Goal: Information Seeking & Learning: Compare options

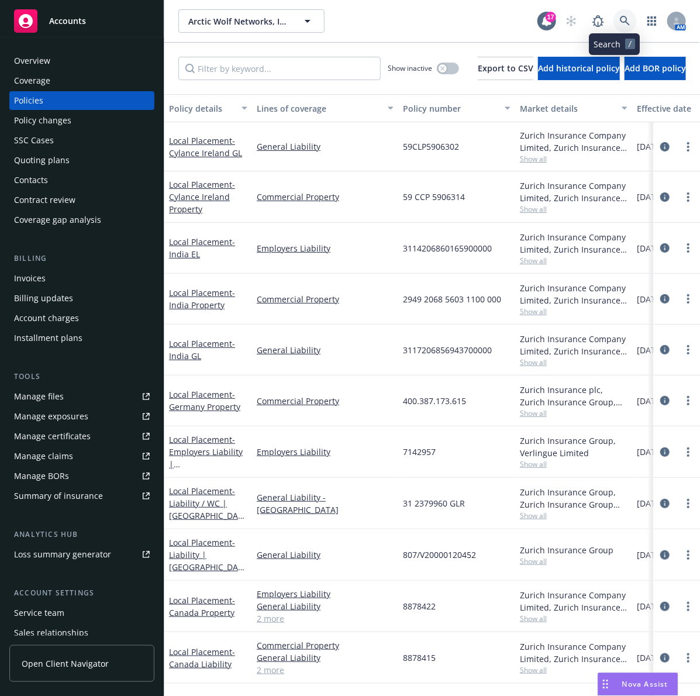
click at [613, 27] on link at bounding box center [624, 20] width 23 height 23
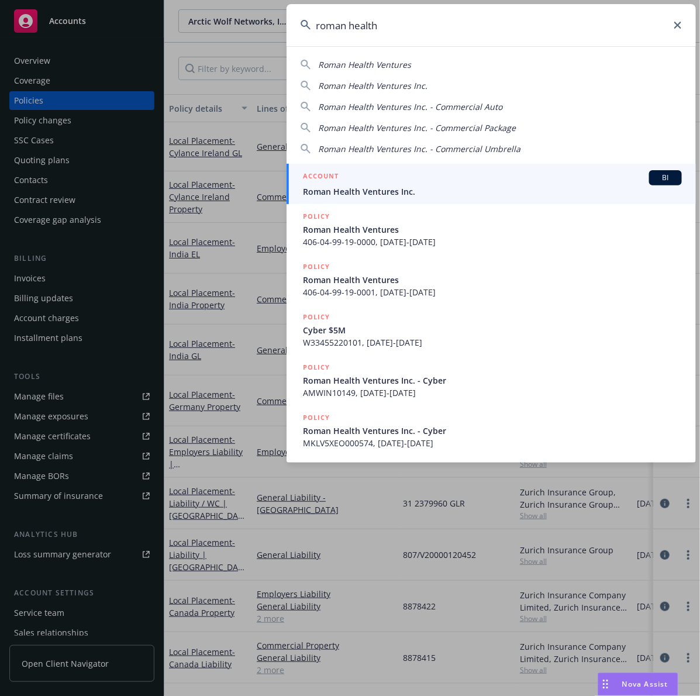
type input "roman health"
click at [484, 179] on div "ACCOUNT BI" at bounding box center [492, 177] width 379 height 15
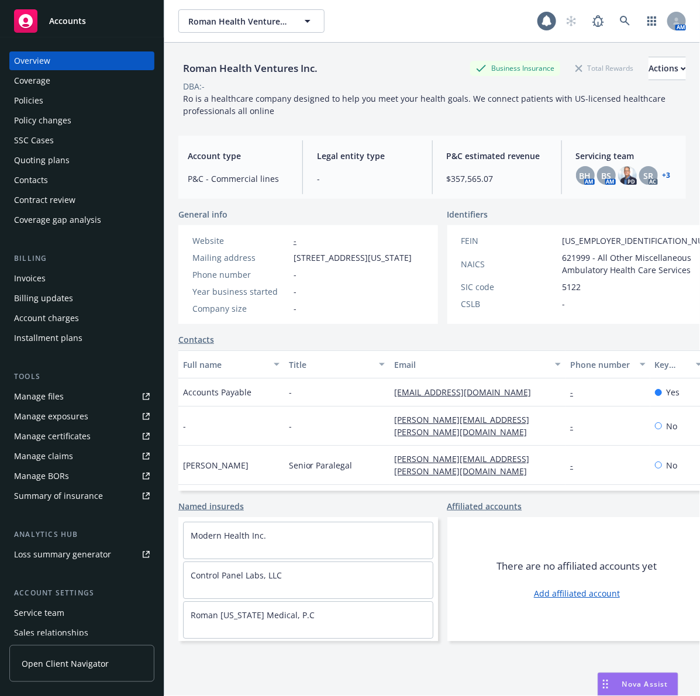
click at [101, 101] on div "Policies" at bounding box center [82, 100] width 136 height 19
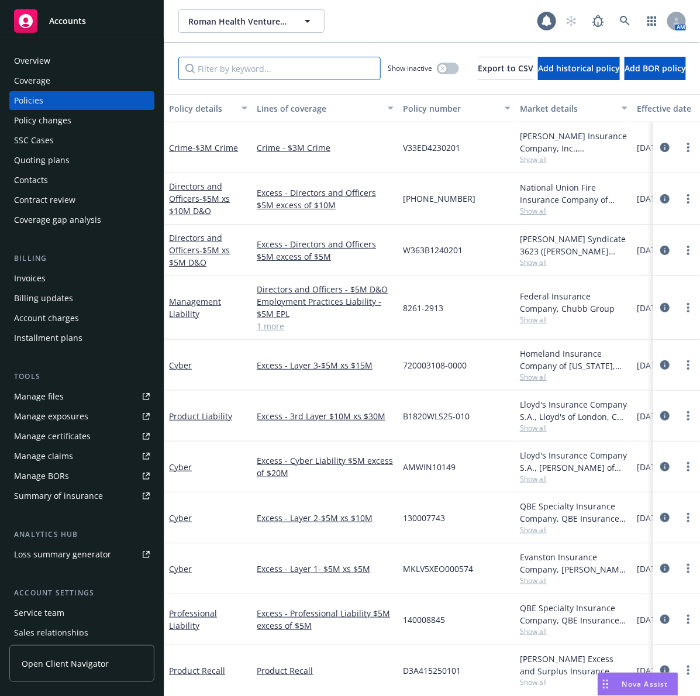
click at [220, 65] on input "Filter by keyword..." at bounding box center [279, 68] width 202 height 23
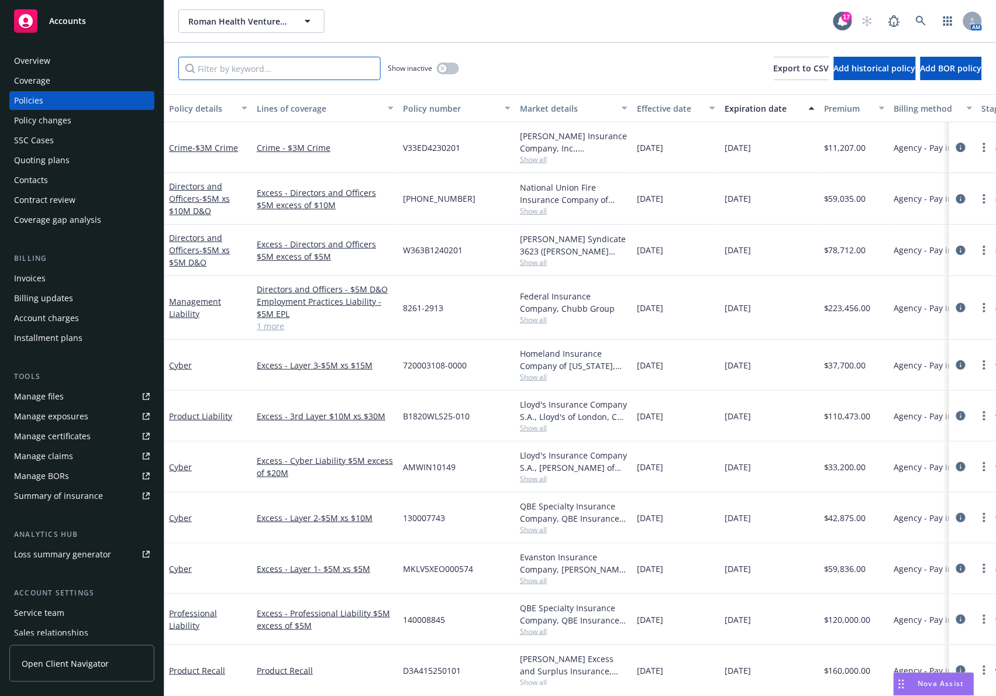
click at [241, 71] on input "Filter by keyword..." at bounding box center [279, 68] width 202 height 23
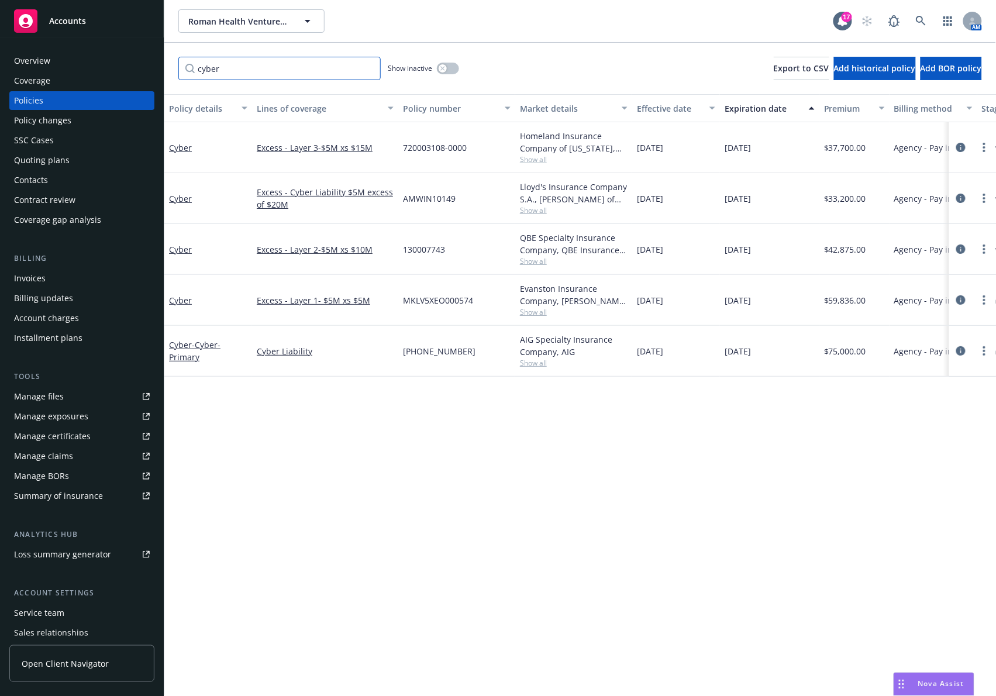
type input "cyber"
click at [503, 459] on div "Policy details Lines of coverage Policy number Market details Effective date Ex…" at bounding box center [579, 395] width 831 height 602
click at [454, 72] on button "button" at bounding box center [448, 69] width 22 height 12
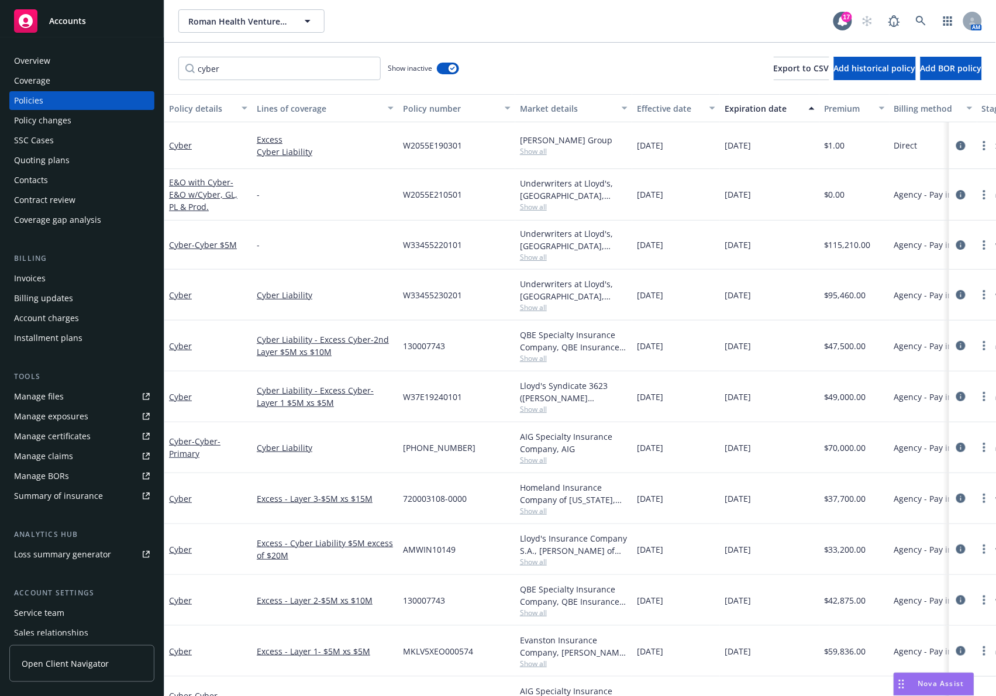
click at [699, 106] on div "Premium" at bounding box center [848, 108] width 48 height 12
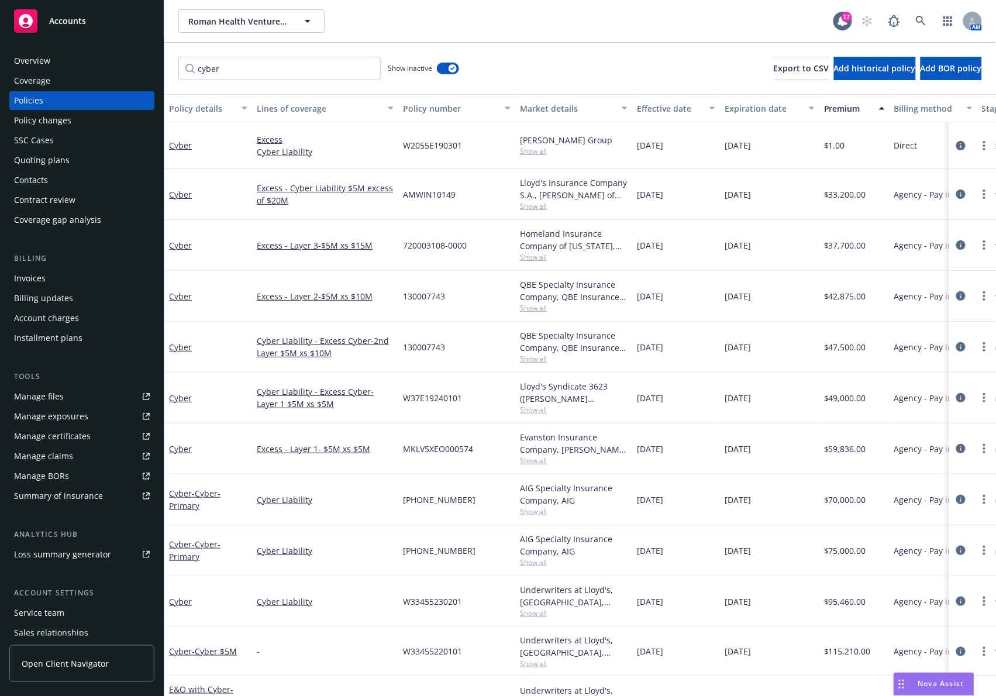
click at [699, 115] on button "Premium" at bounding box center [854, 108] width 70 height 28
click at [699, 112] on div "Premium" at bounding box center [848, 108] width 48 height 12
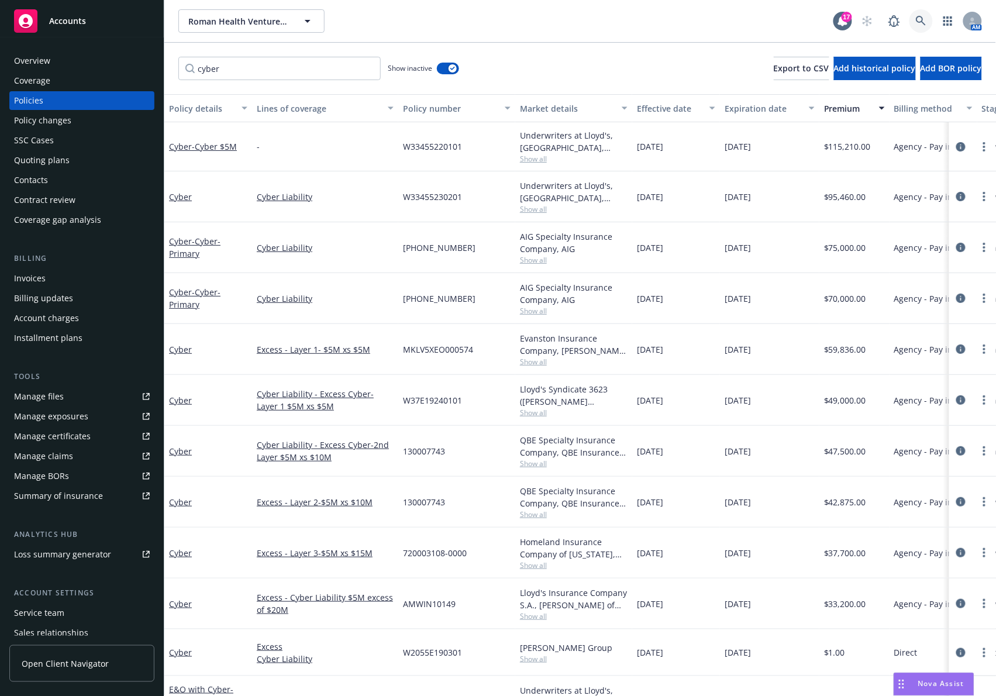
click at [699, 26] on link at bounding box center [920, 20] width 23 height 23
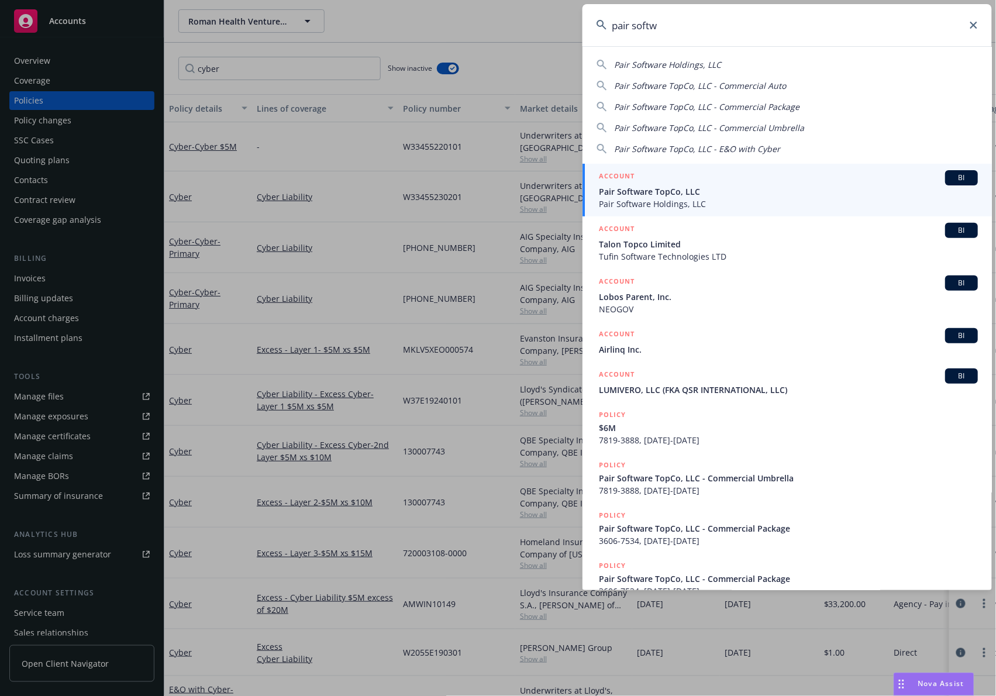
type input "pair softw"
click at [699, 198] on span "Pair Software Holdings, LLC" at bounding box center [788, 204] width 379 height 12
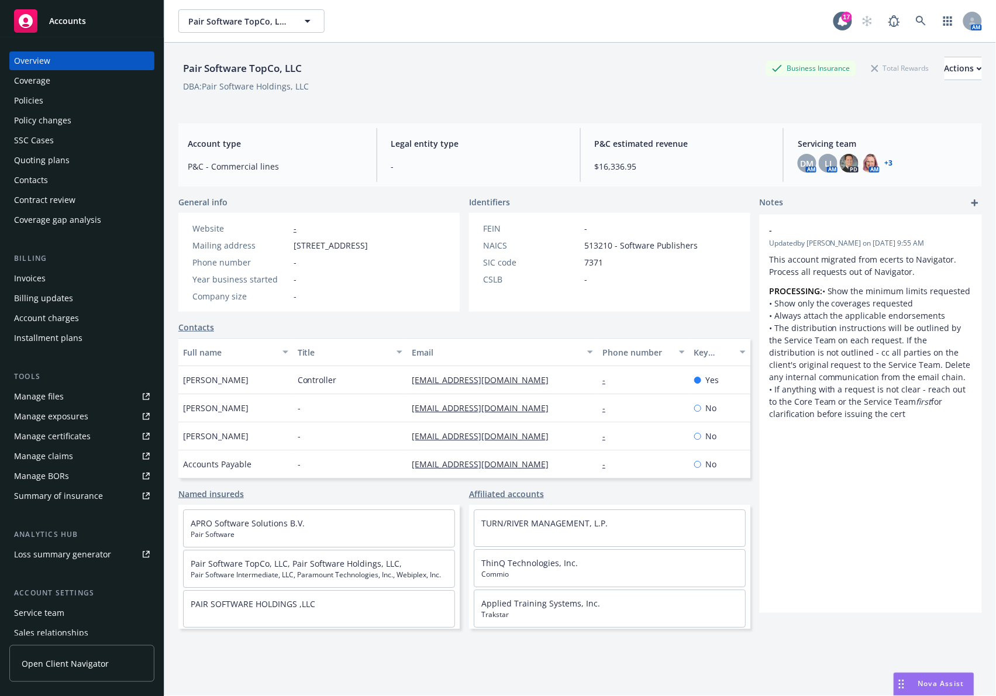
click at [74, 98] on div "Policies" at bounding box center [82, 100] width 136 height 19
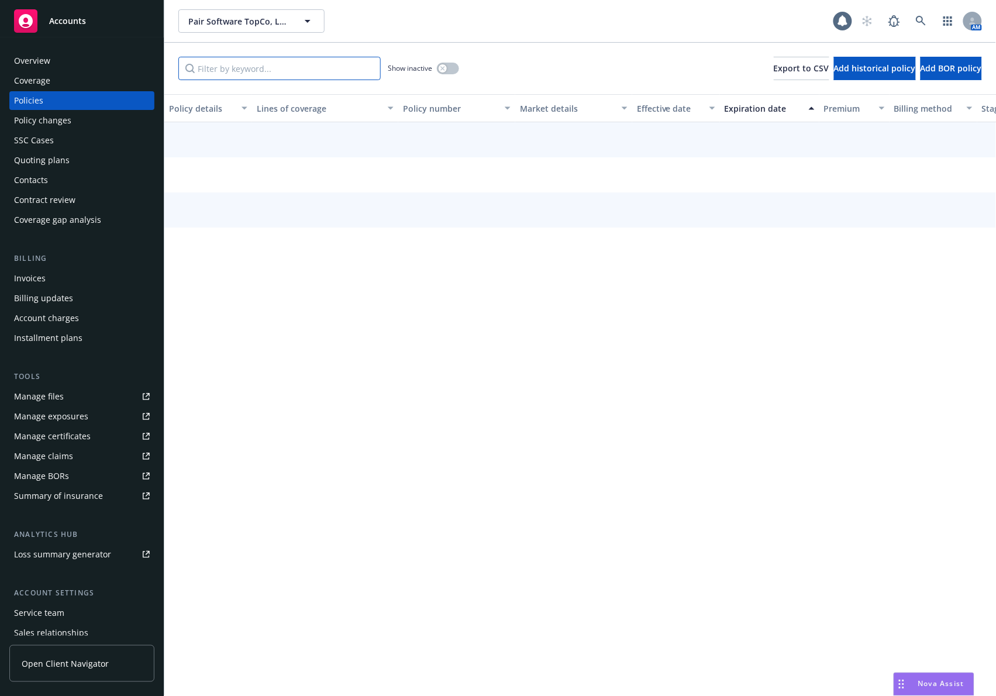
click at [258, 75] on input "Filter by keyword..." at bounding box center [279, 68] width 202 height 23
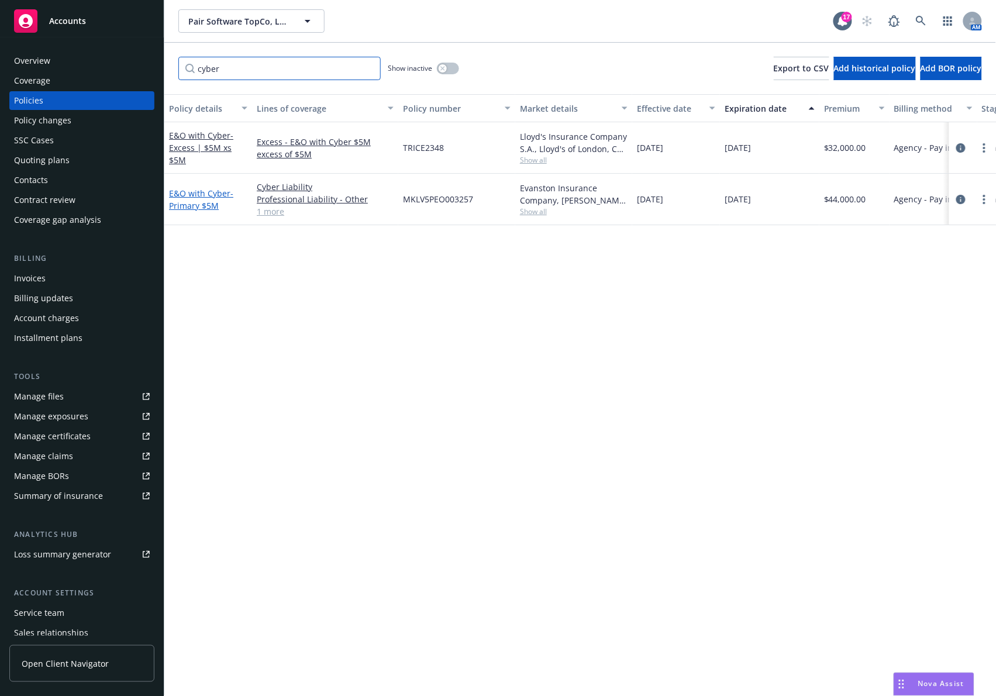
type input "cyber"
click at [215, 191] on link "E&O with Cyber - Primary $5M" at bounding box center [201, 199] width 64 height 23
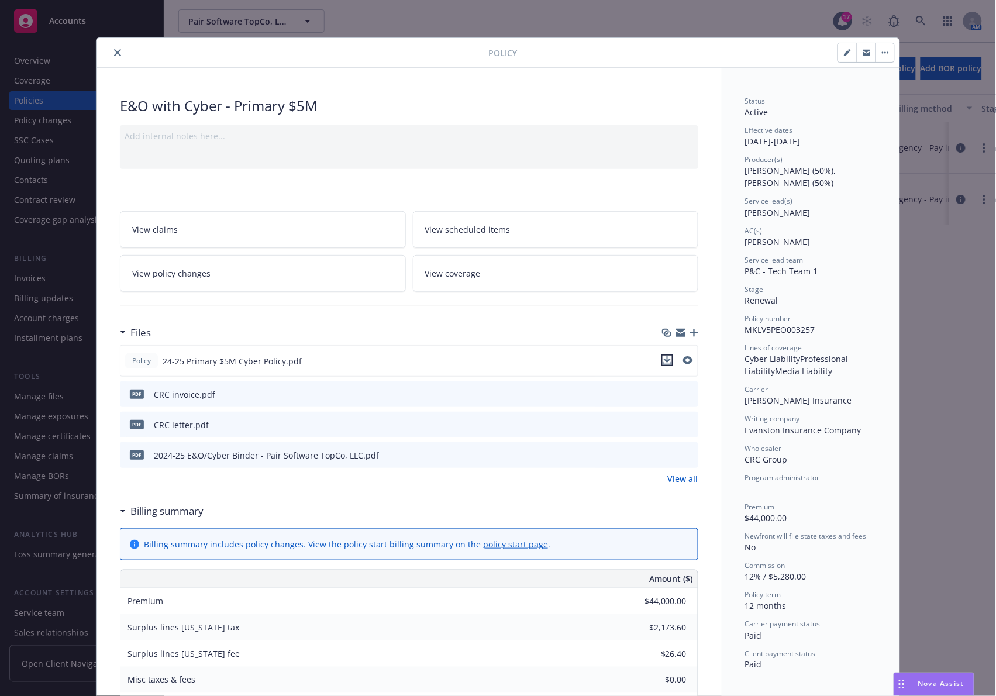
click at [662, 362] on icon "download file" at bounding box center [666, 359] width 9 height 9
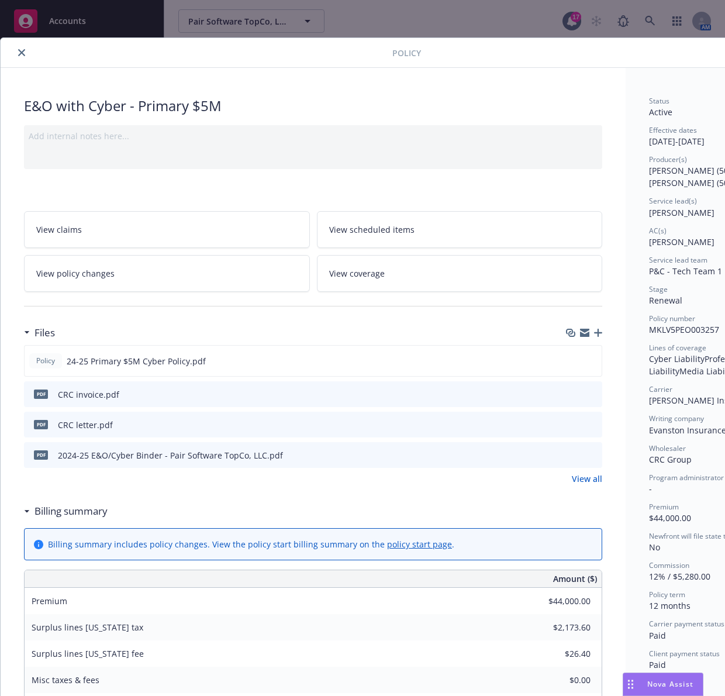
click at [654, 685] on span "Nova Assist" at bounding box center [670, 684] width 46 height 10
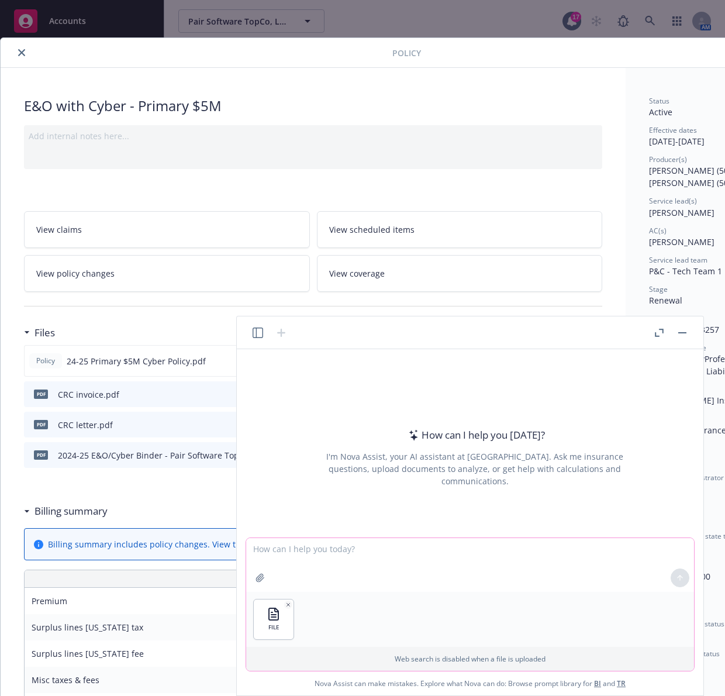
click at [374, 573] on textarea at bounding box center [470, 565] width 448 height 54
type textarea "H"
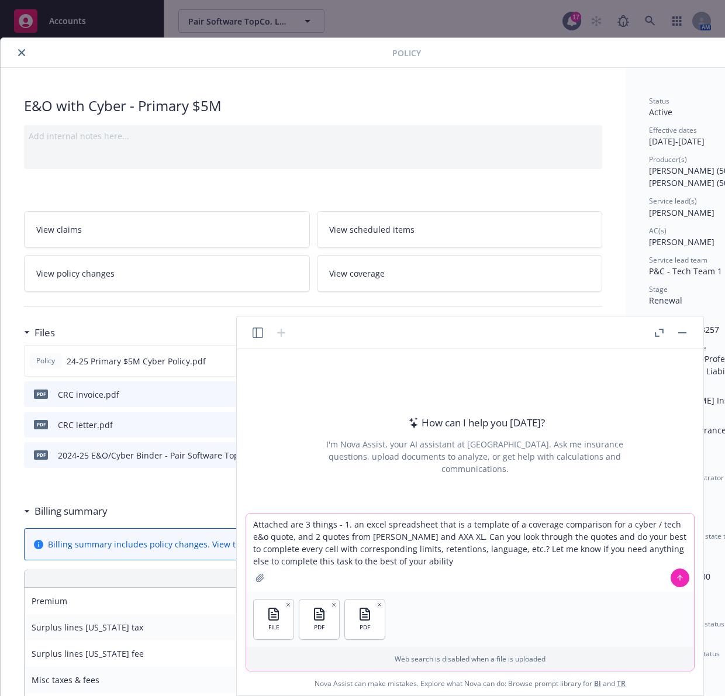
click at [424, 560] on textarea "Attached are 3 things - 1. an excel spreadsheet that is a template of a coverag…" at bounding box center [470, 552] width 448 height 78
type textarea "Attached are 3 things - 1. an excel spreadsheet that is a template of a coverag…"
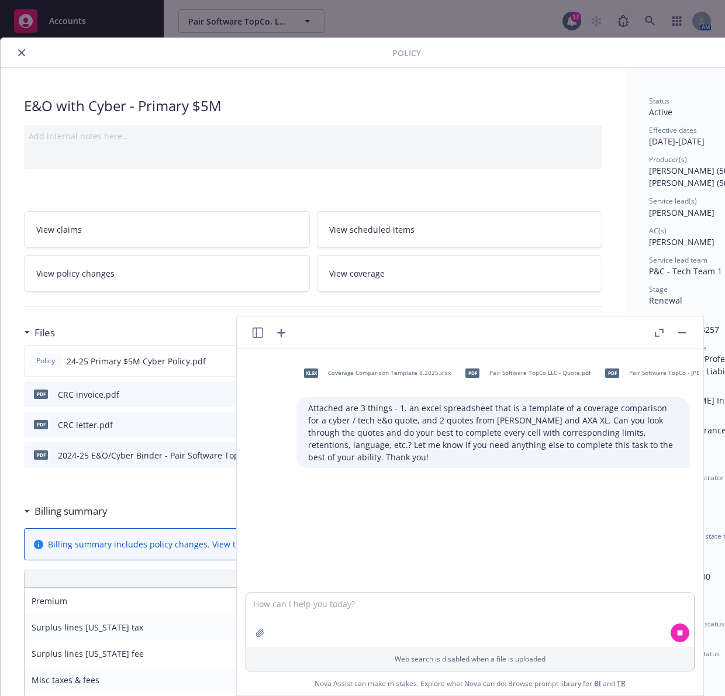
click at [513, 554] on div "xlsx Coverage Comparison Template 8.2025.xlsx pdf Pair Software TopCo LLC - Quo…" at bounding box center [469, 470] width 457 height 243
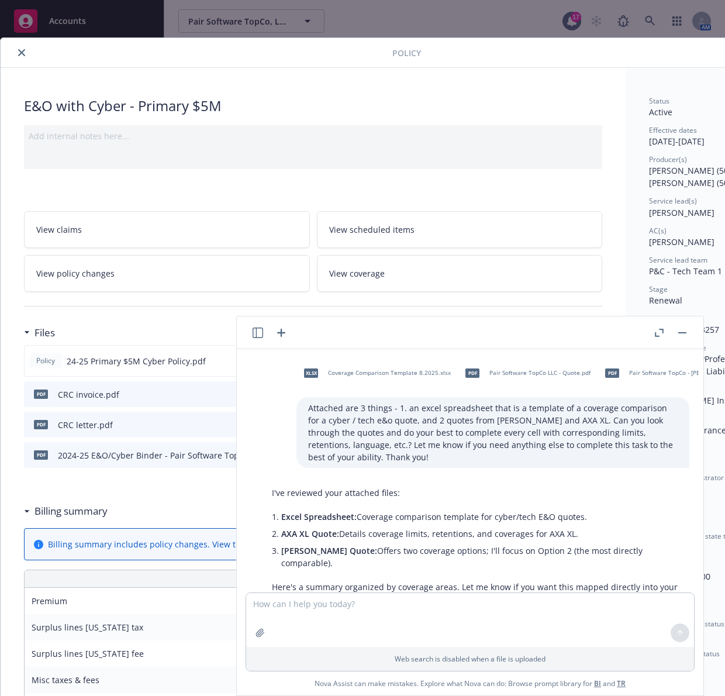
click at [19, 57] on button "close" at bounding box center [22, 53] width 14 height 14
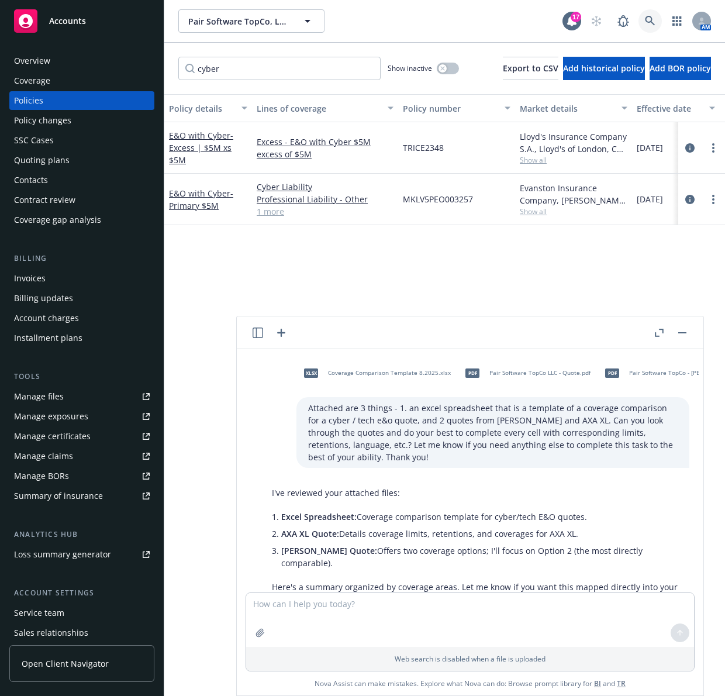
click at [644, 23] on link at bounding box center [649, 20] width 23 height 23
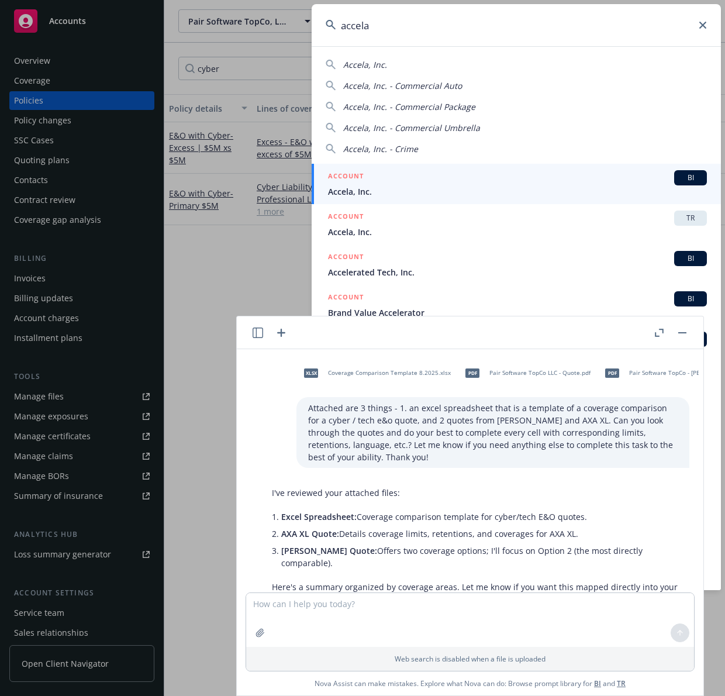
type input "accela"
click at [447, 176] on div "ACCOUNT BI" at bounding box center [517, 177] width 379 height 15
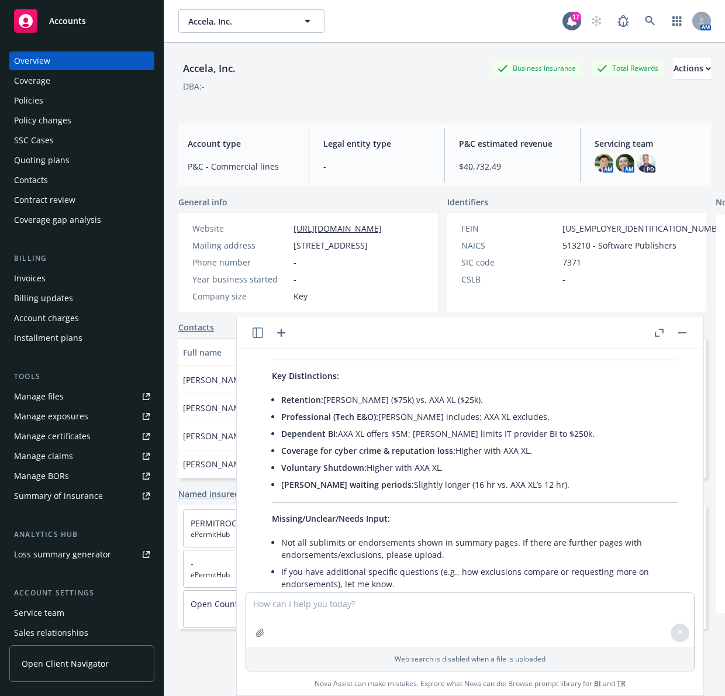
scroll to position [804, 0]
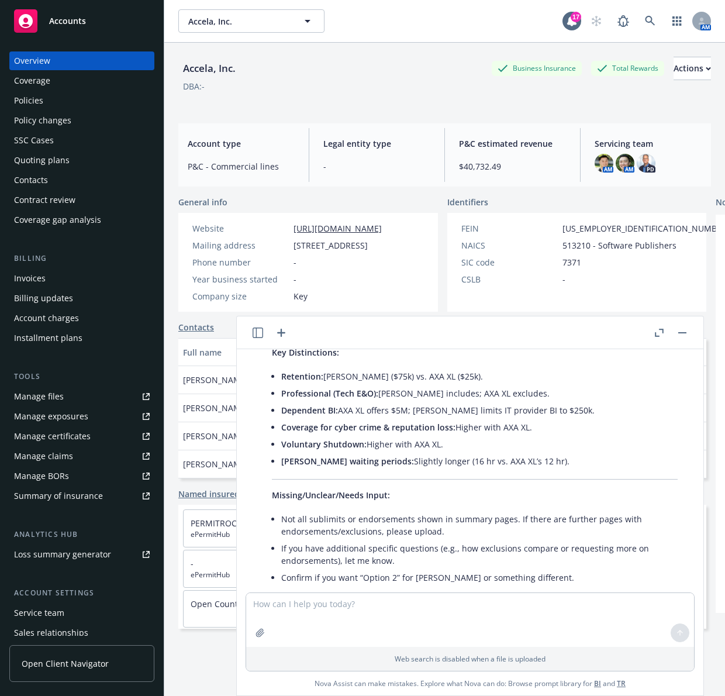
click at [631, 569] on li "Confirm if you want “Option 2” for [PERSON_NAME] or something different." at bounding box center [479, 577] width 396 height 17
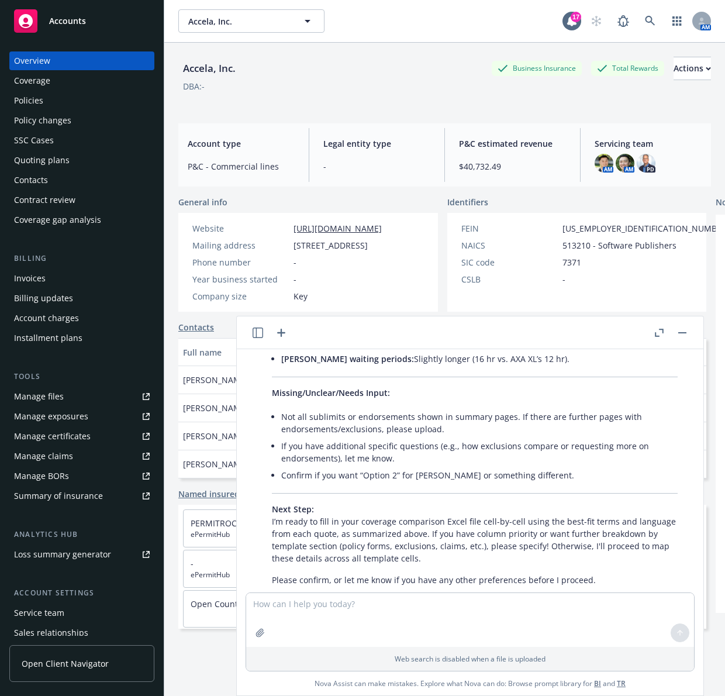
scroll to position [919, 0]
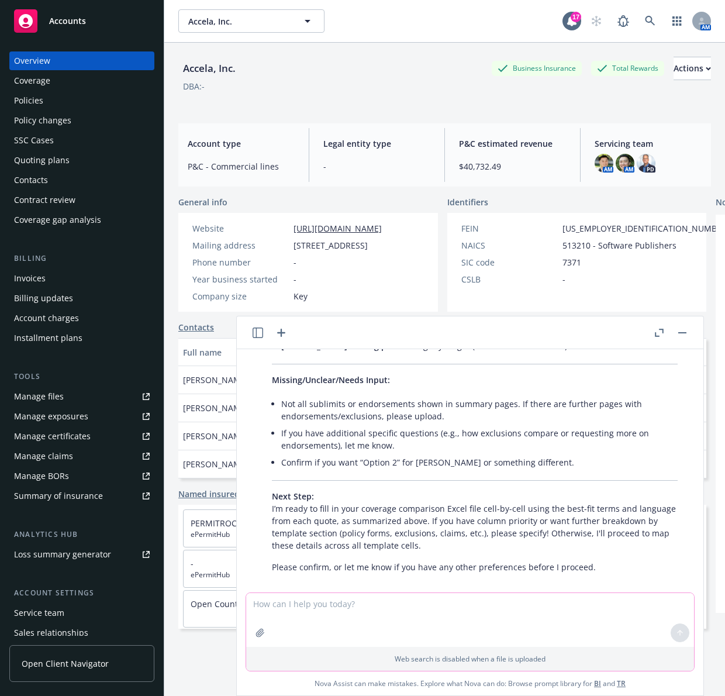
click at [529, 612] on textarea at bounding box center [470, 620] width 448 height 54
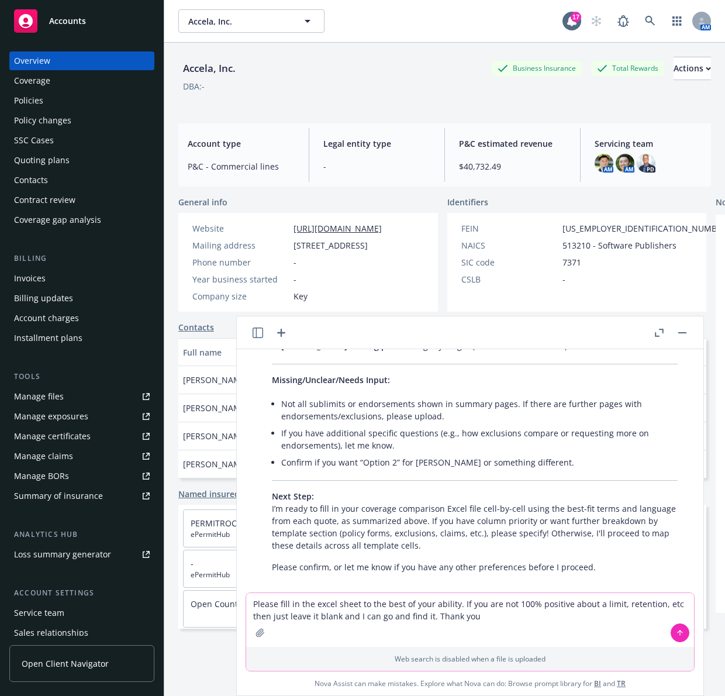
type textarea "Please fill in the excel sheet to the best of your ability. If you are not 100%…"
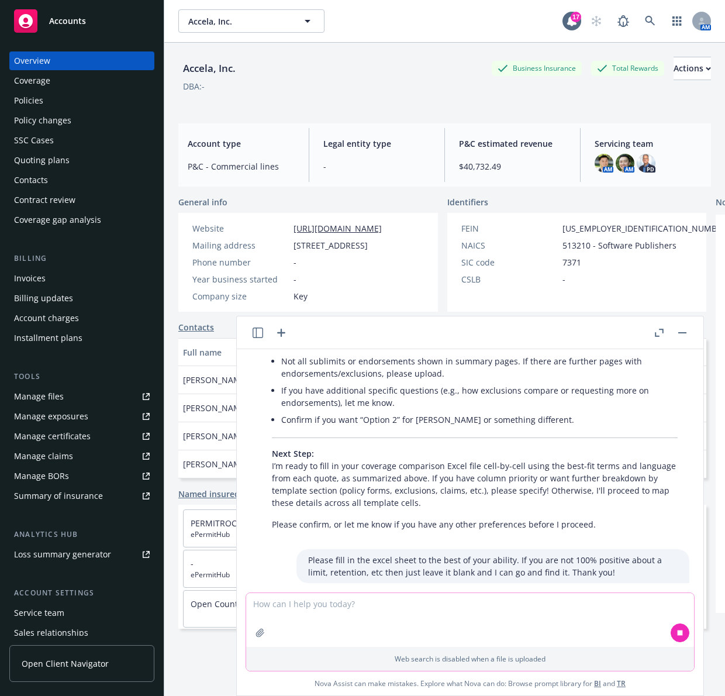
scroll to position [1000, 0]
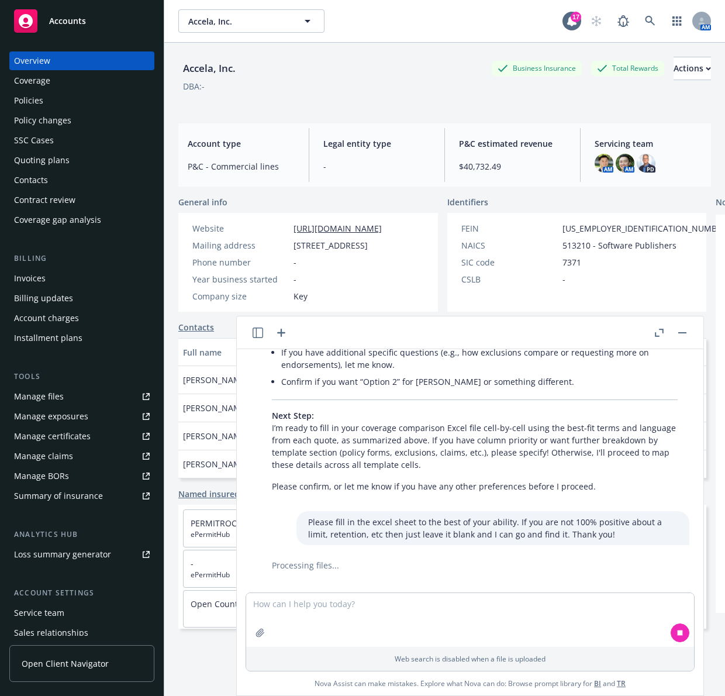
click at [91, 101] on div "Policies" at bounding box center [82, 100] width 136 height 19
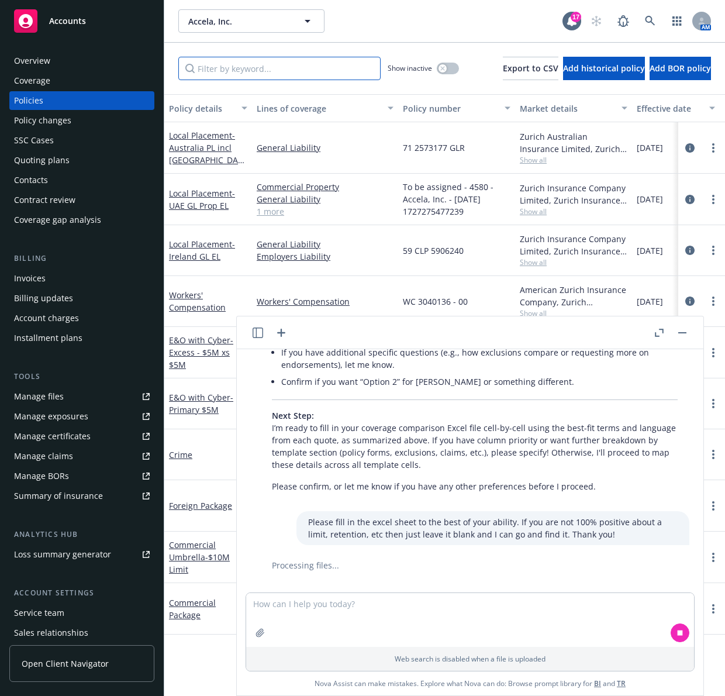
click at [244, 67] on input "Filter by keyword..." at bounding box center [279, 68] width 202 height 23
type input "x"
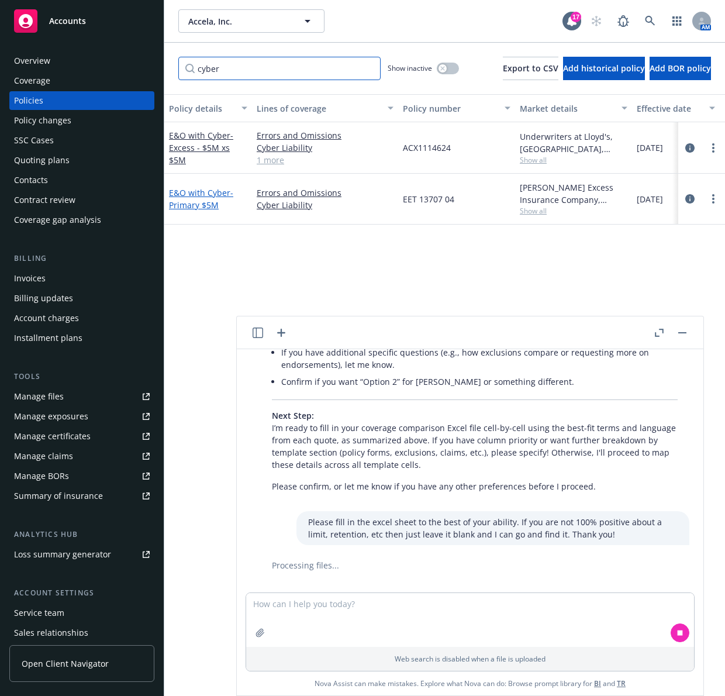
type input "cyber"
click at [210, 190] on link "E&O with Cyber - Primary $5M" at bounding box center [201, 198] width 64 height 23
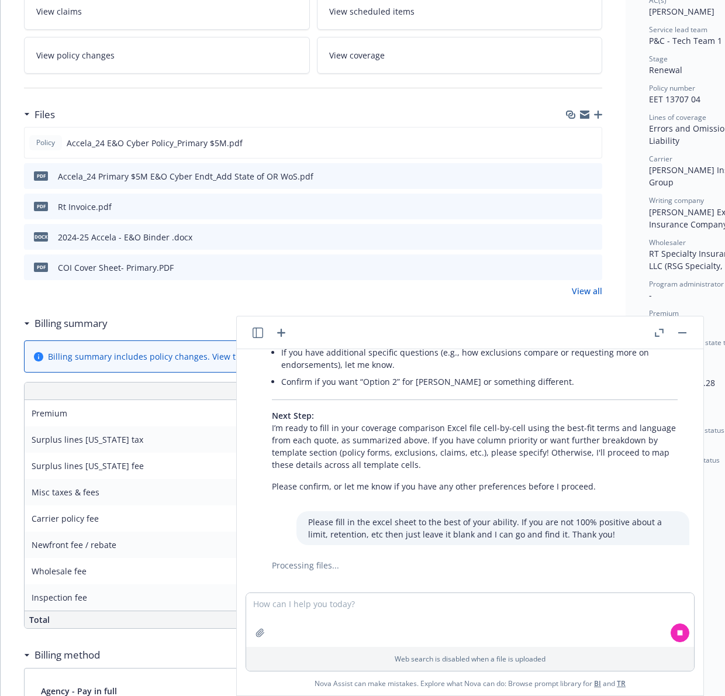
scroll to position [219, 0]
click at [588, 177] on icon "preview file" at bounding box center [591, 174] width 11 height 8
click at [589, 140] on icon "preview file" at bounding box center [590, 141] width 11 height 8
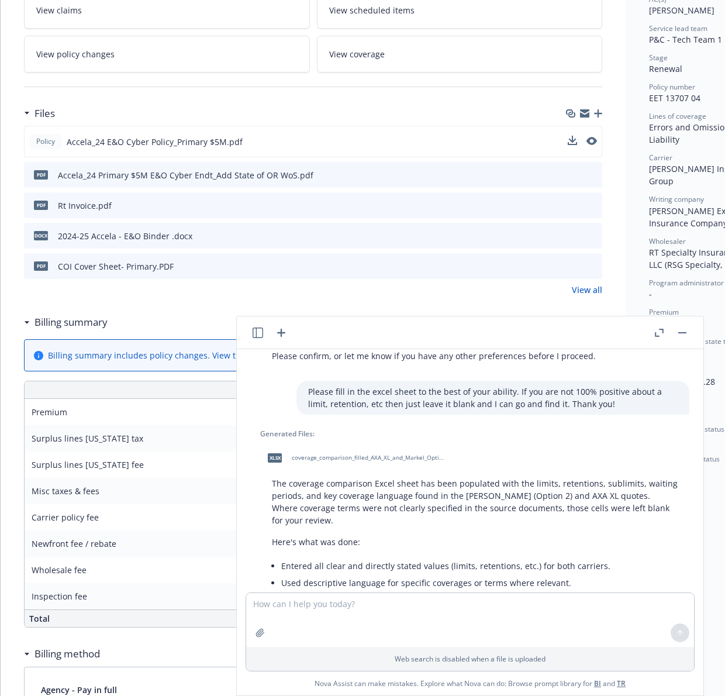
scroll to position [1203, 0]
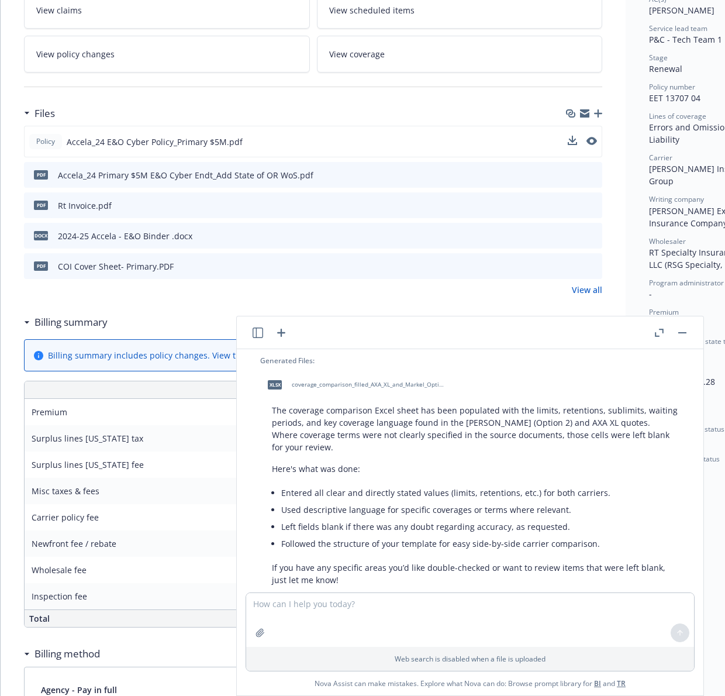
click at [279, 380] on div "xlsx" at bounding box center [275, 384] width 14 height 9
click at [679, 334] on button "button" at bounding box center [682, 333] width 14 height 14
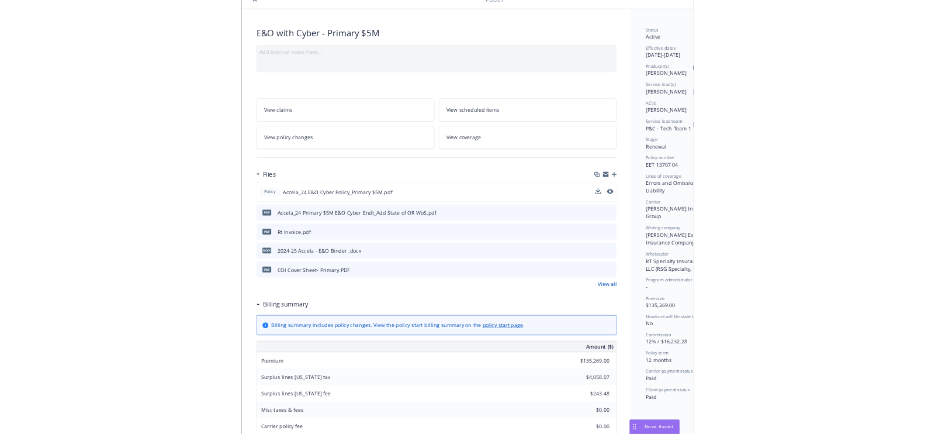
scroll to position [0, 0]
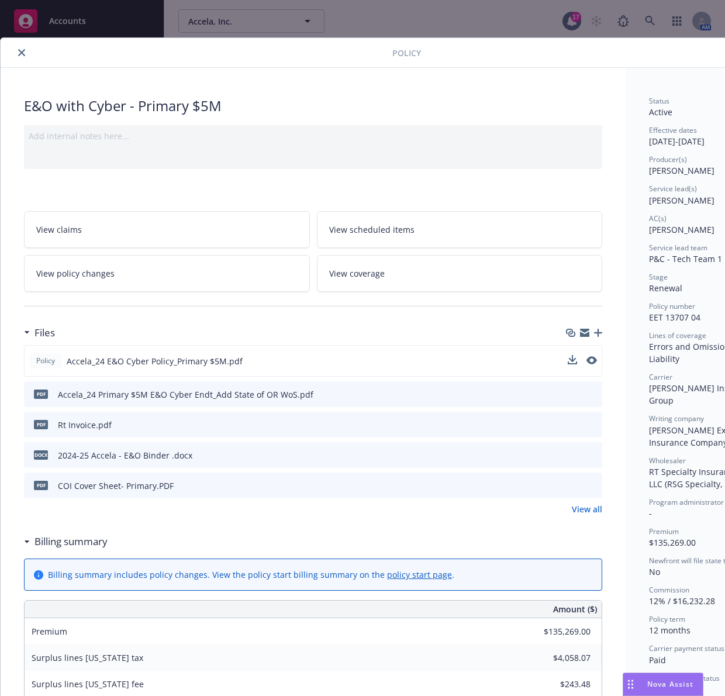
click at [27, 48] on div at bounding box center [198, 53] width 387 height 14
click at [23, 53] on icon "close" at bounding box center [21, 52] width 7 height 7
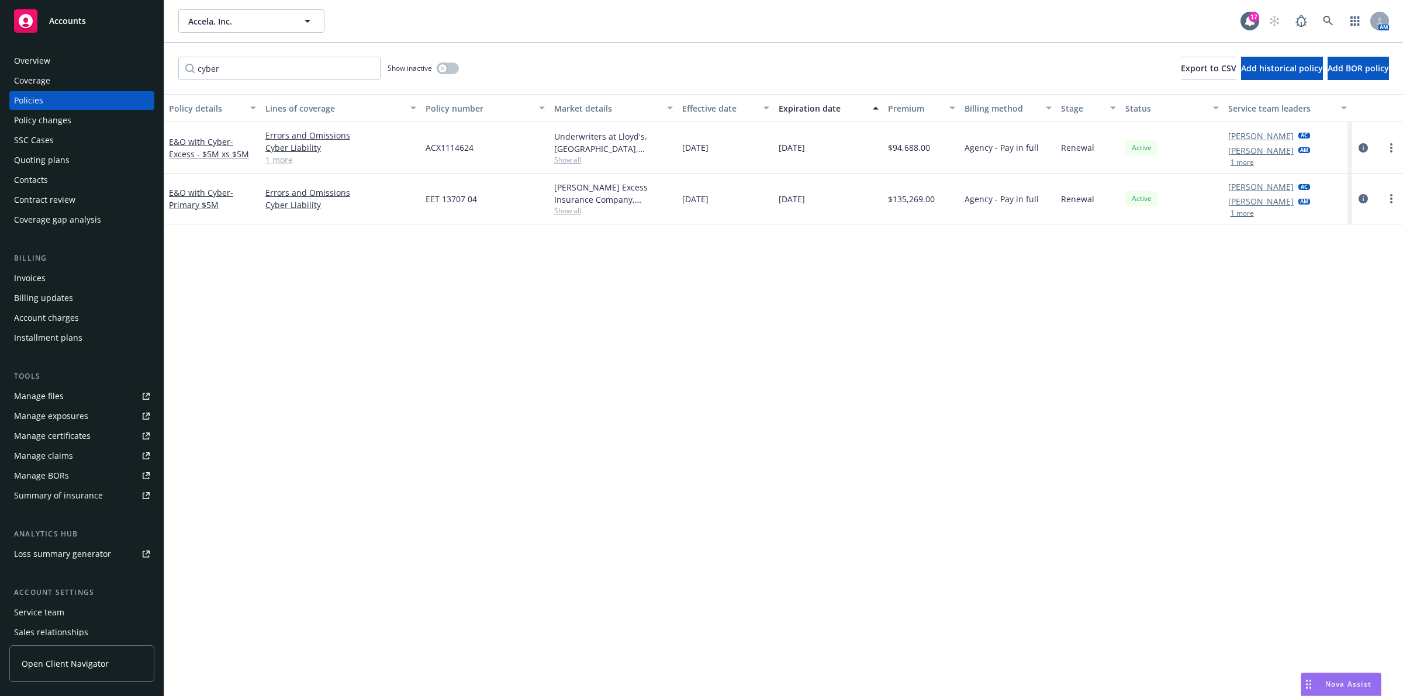
click at [699, 486] on div "Policy details Lines of coverage Policy number Market details Effective date Ex…" at bounding box center [783, 395] width 1239 height 602
click at [699, 28] on link at bounding box center [1328, 20] width 23 height 23
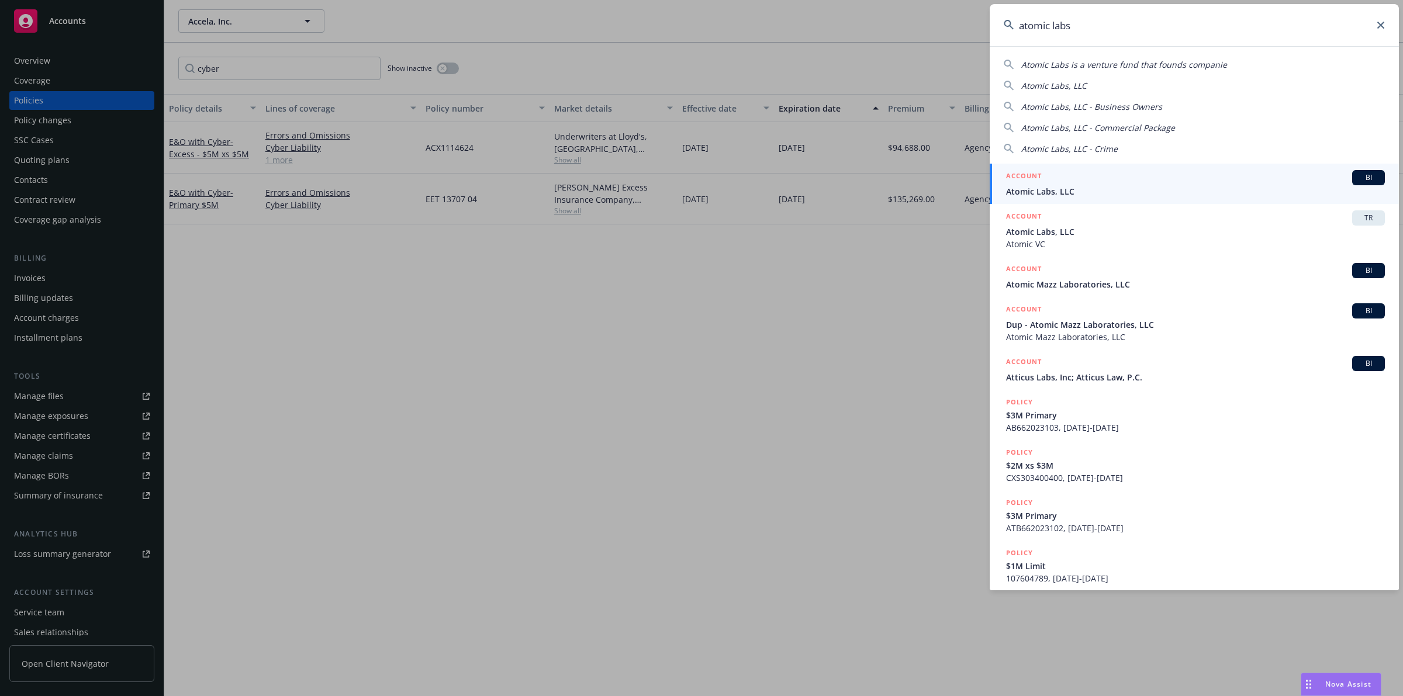
type input "atomic labs"
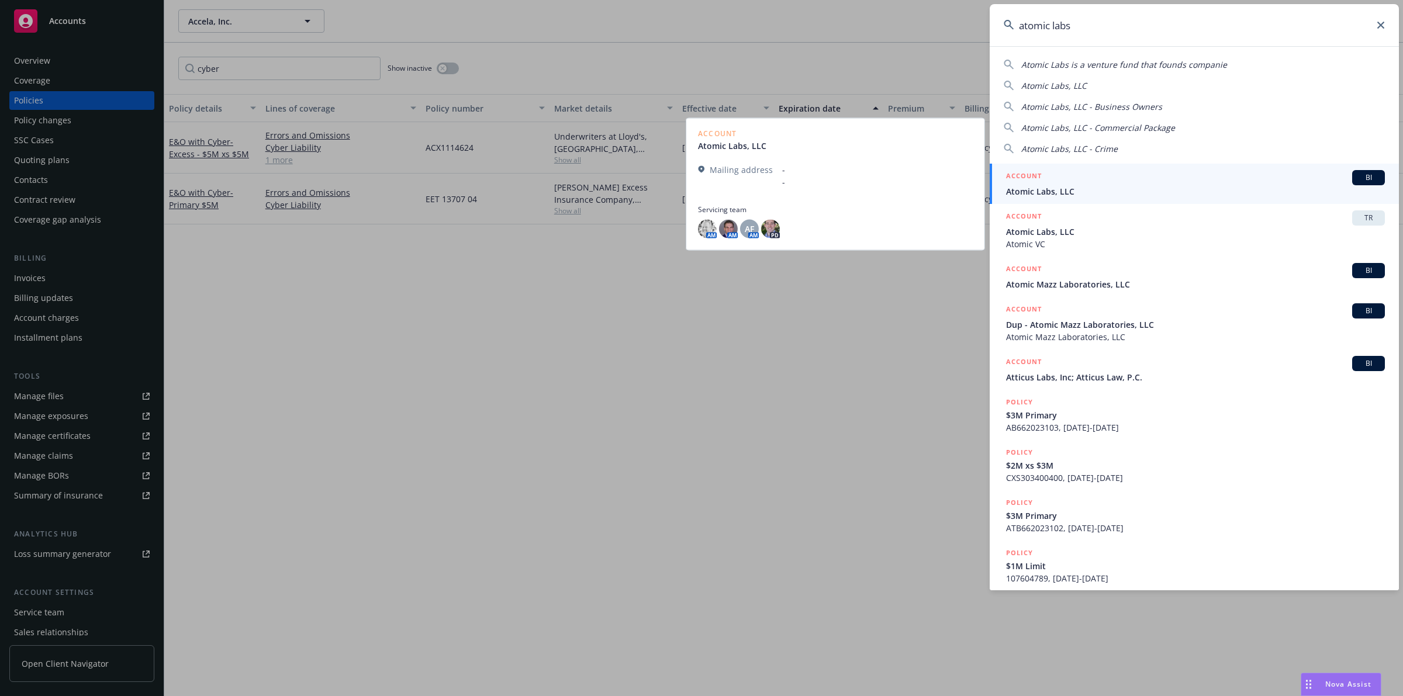
click at [699, 186] on span "Atomic Labs, LLC" at bounding box center [1195, 191] width 379 height 12
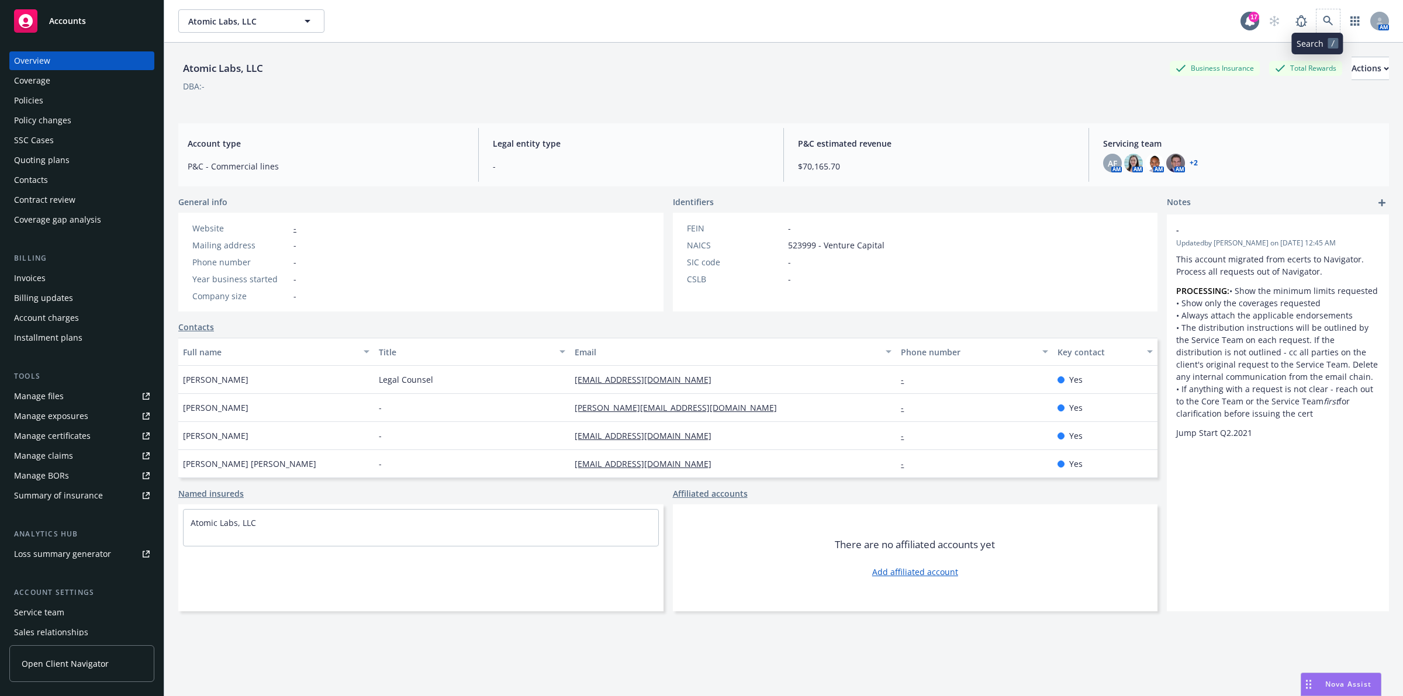
click at [699, 26] on span at bounding box center [1328, 20] width 23 height 23
click at [699, 26] on link at bounding box center [1328, 20] width 23 height 23
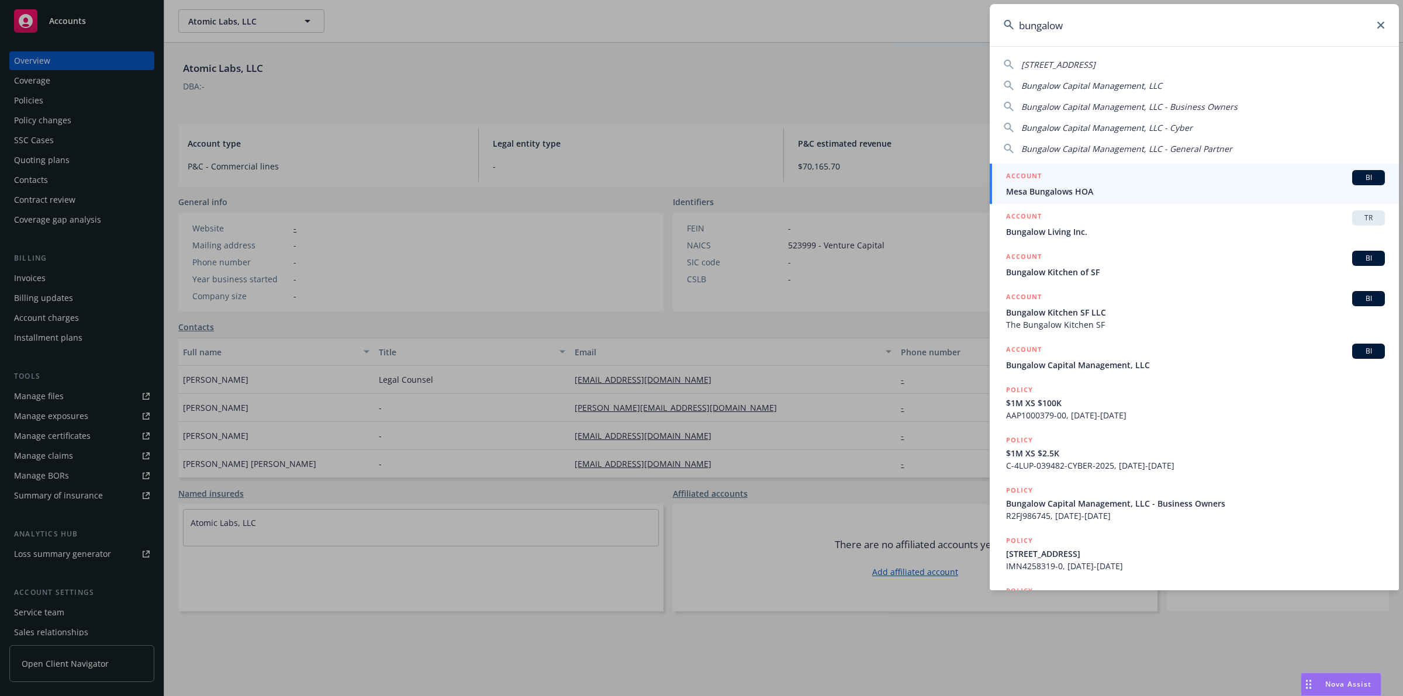
click at [699, 27] on input "bungalow" at bounding box center [1194, 25] width 409 height 42
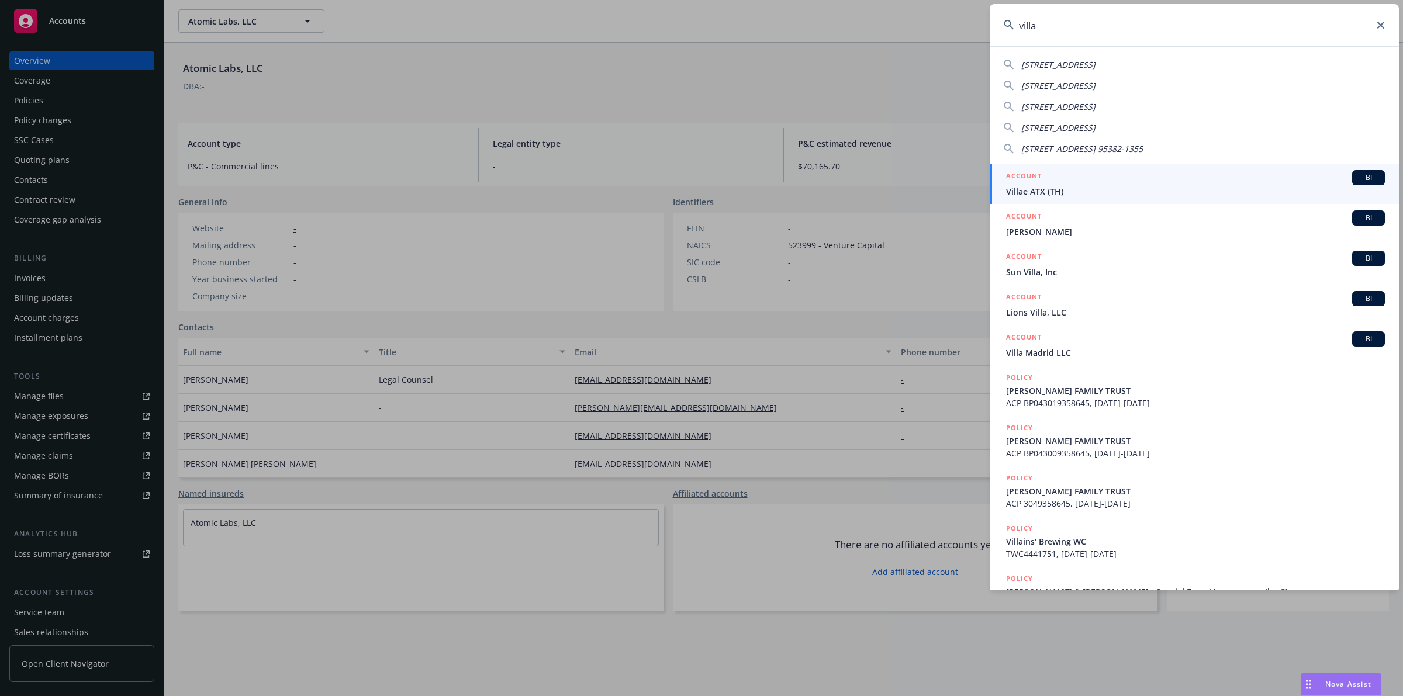
click at [699, 23] on input "villa" at bounding box center [1194, 25] width 409 height 42
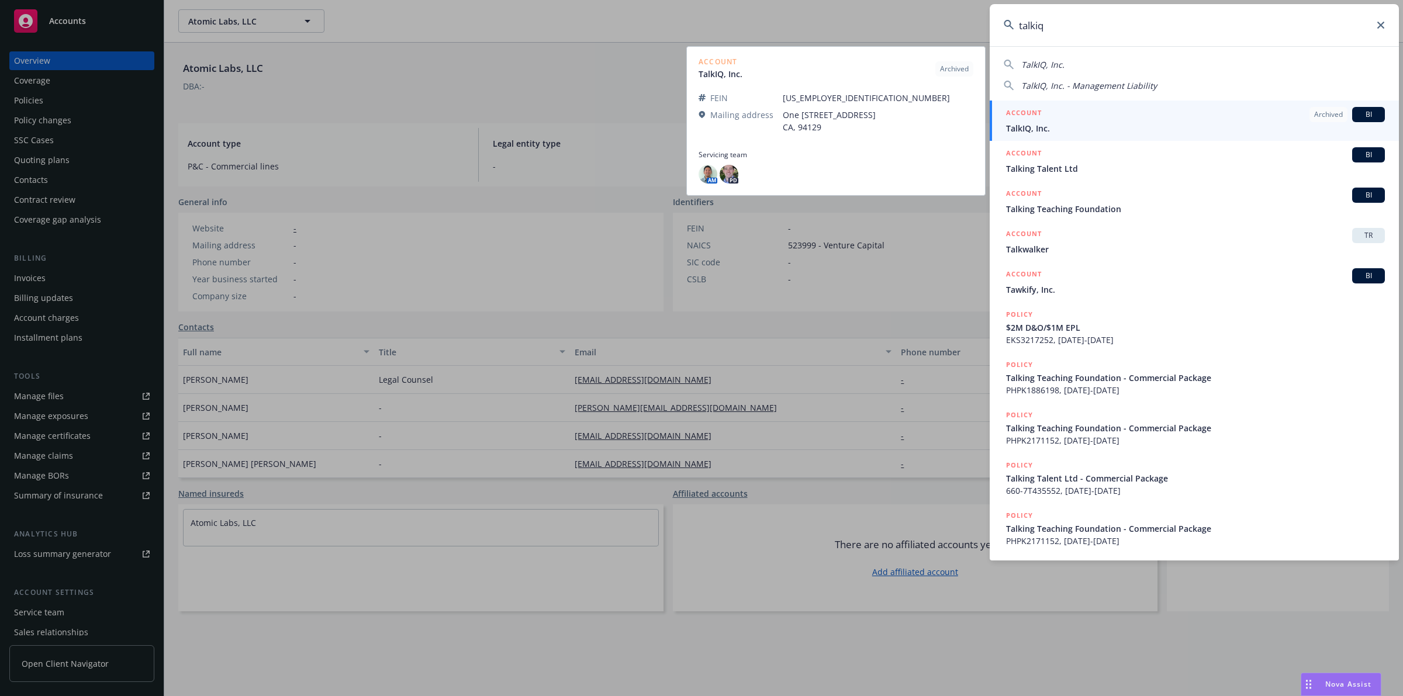
type input "talkiq"
click at [699, 133] on span "TalkIQ, Inc." at bounding box center [1195, 128] width 379 height 12
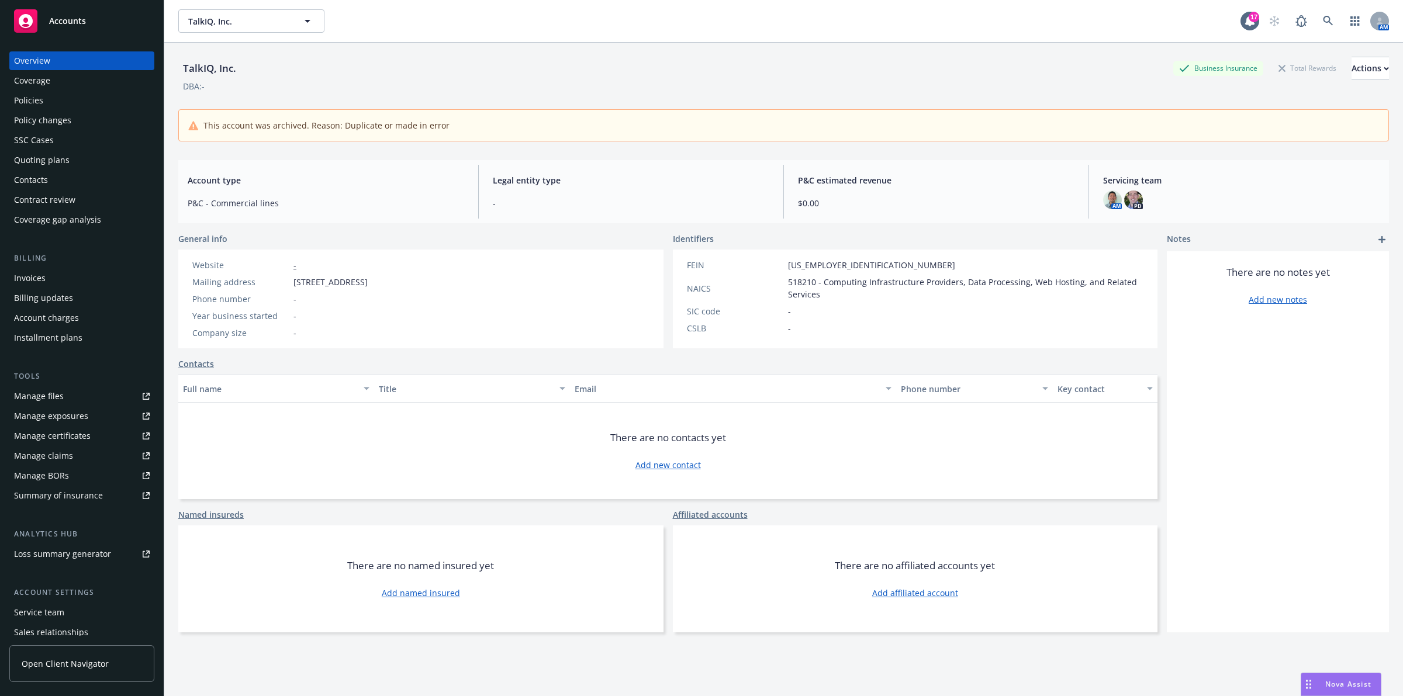
click at [44, 103] on div "Policies" at bounding box center [82, 100] width 136 height 19
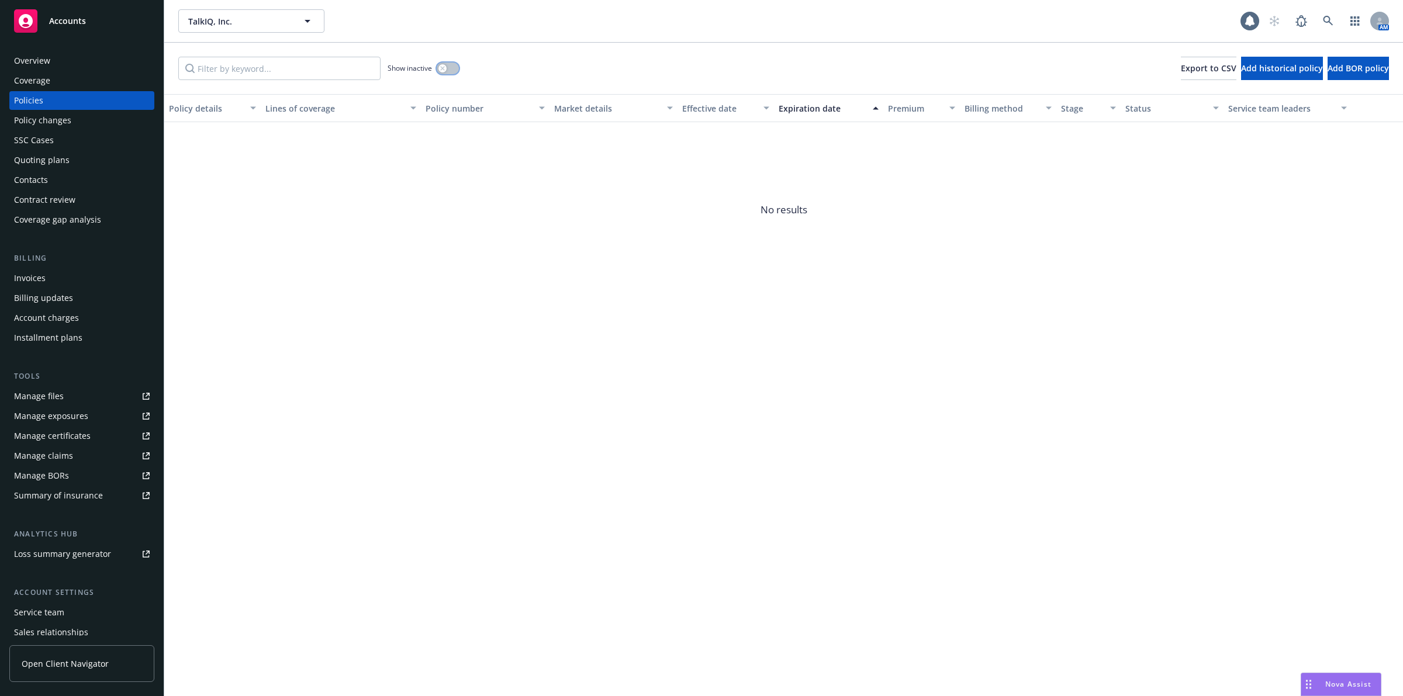
click at [447, 71] on button "button" at bounding box center [448, 69] width 22 height 12
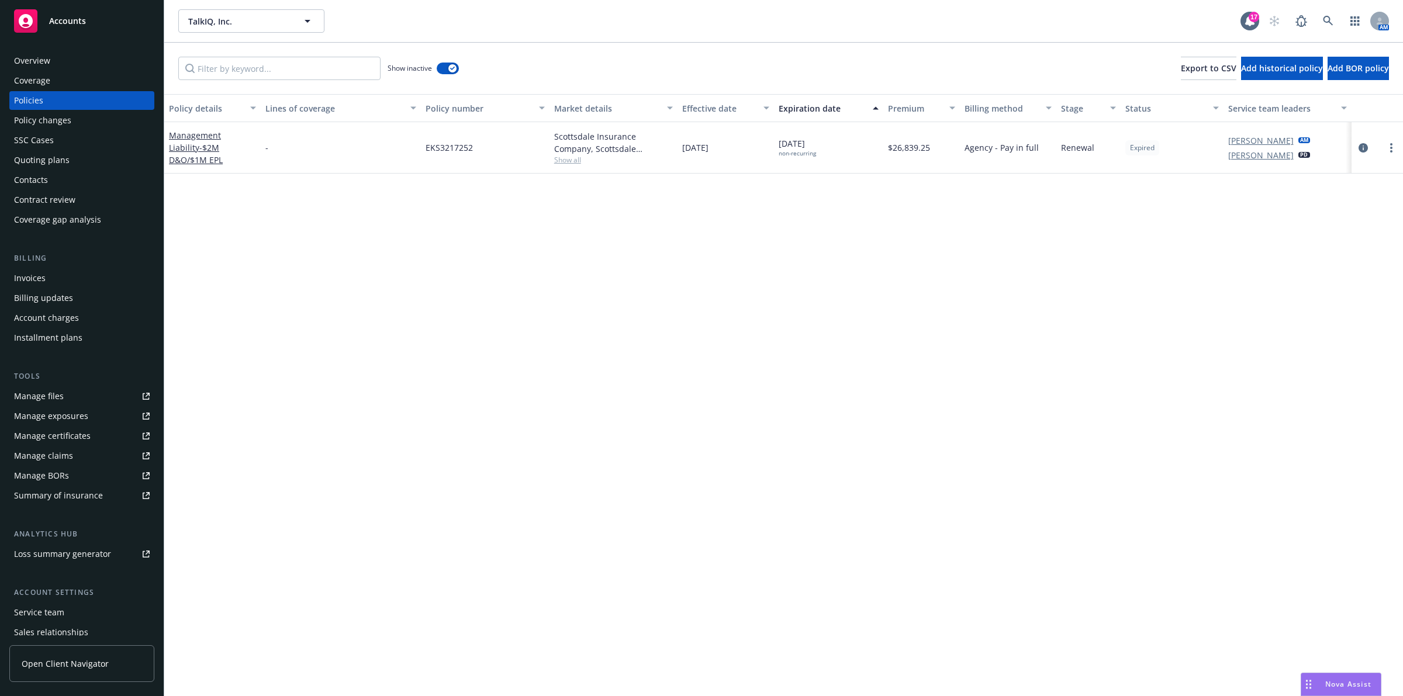
click at [699, 248] on div "Policy details Lines of coverage Policy number Market details Effective date Ex…" at bounding box center [783, 395] width 1239 height 602
click at [699, 26] on link at bounding box center [1328, 20] width 23 height 23
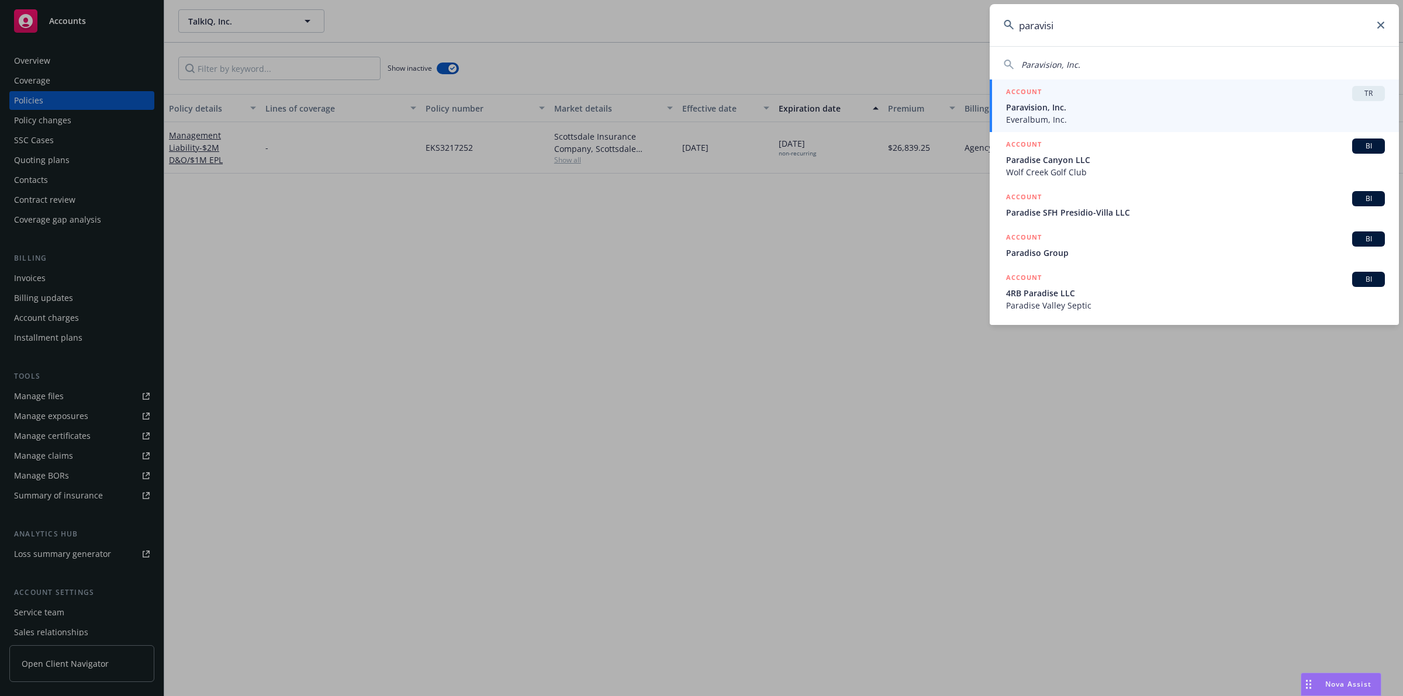
click at [699, 33] on input "paravisi" at bounding box center [1194, 25] width 409 height 42
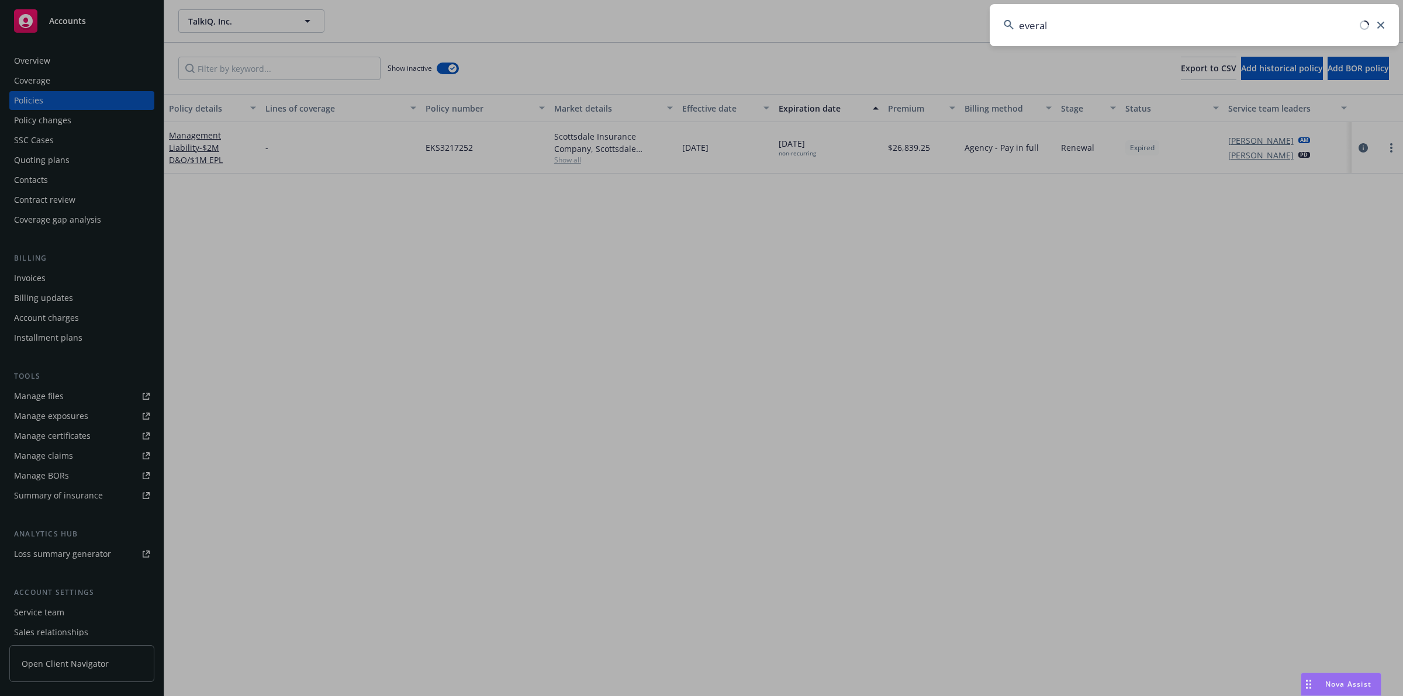
type input "everalb"
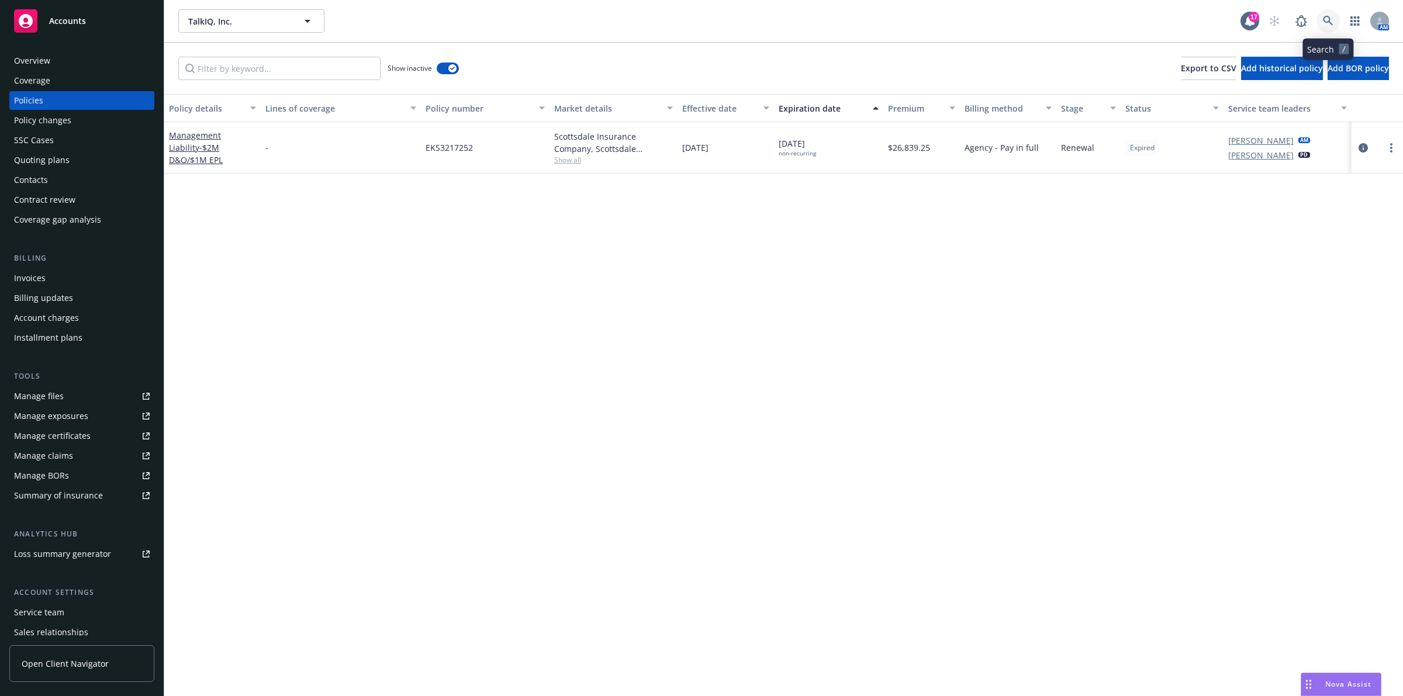
click at [699, 23] on icon at bounding box center [1328, 21] width 11 height 11
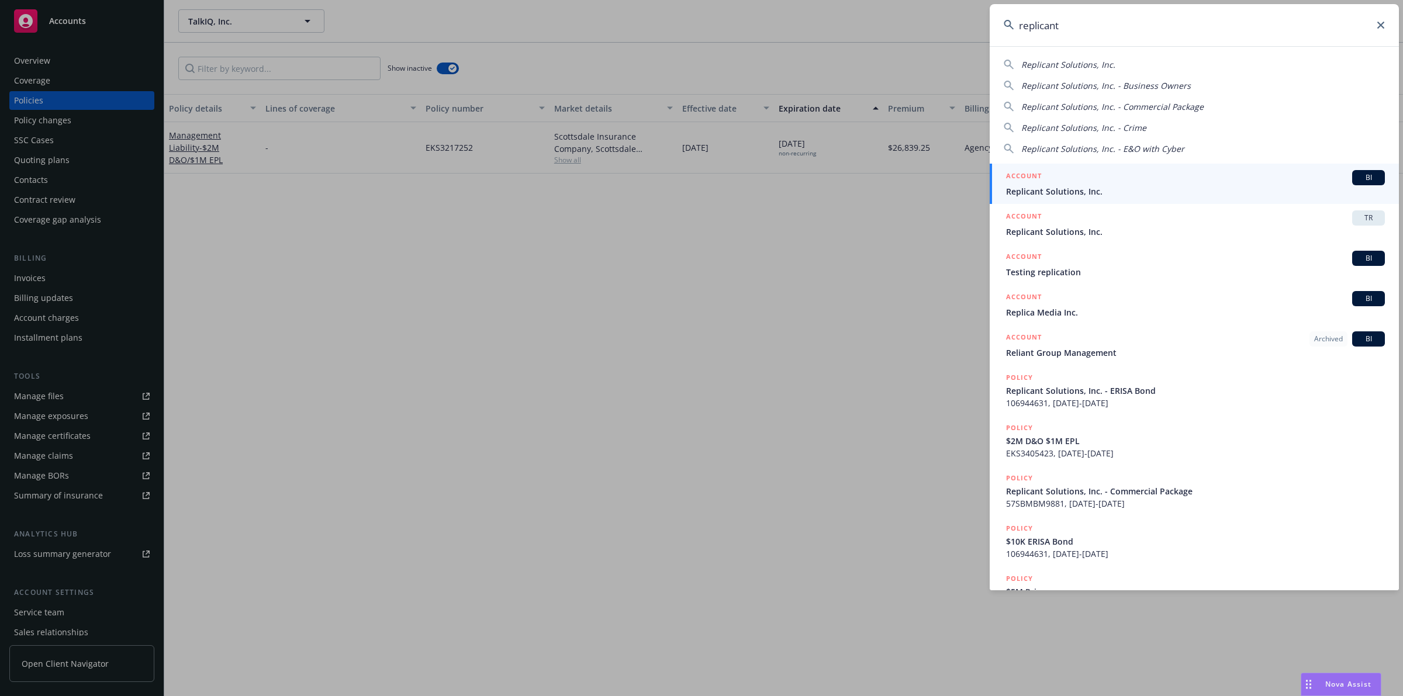
type input "replicant"
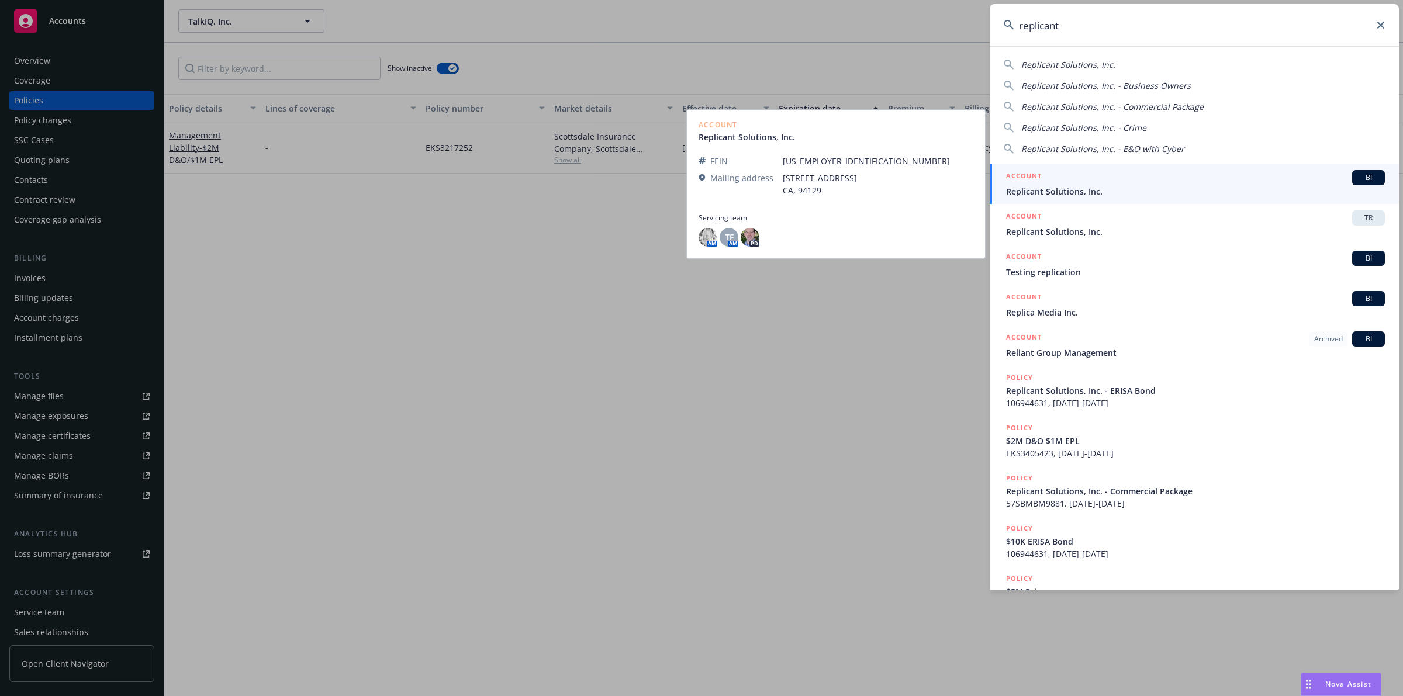
click at [699, 188] on span "Replicant Solutions, Inc." at bounding box center [1195, 191] width 379 height 12
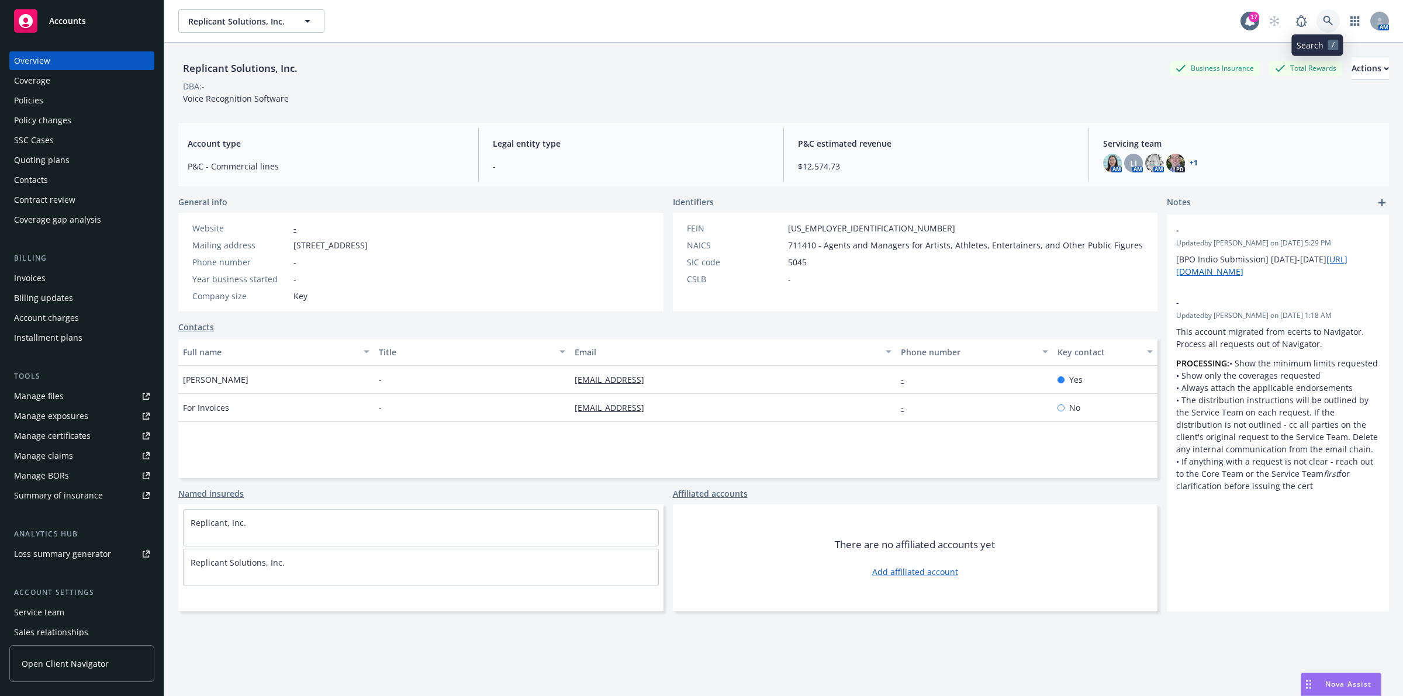
click at [699, 23] on icon at bounding box center [1328, 21] width 11 height 11
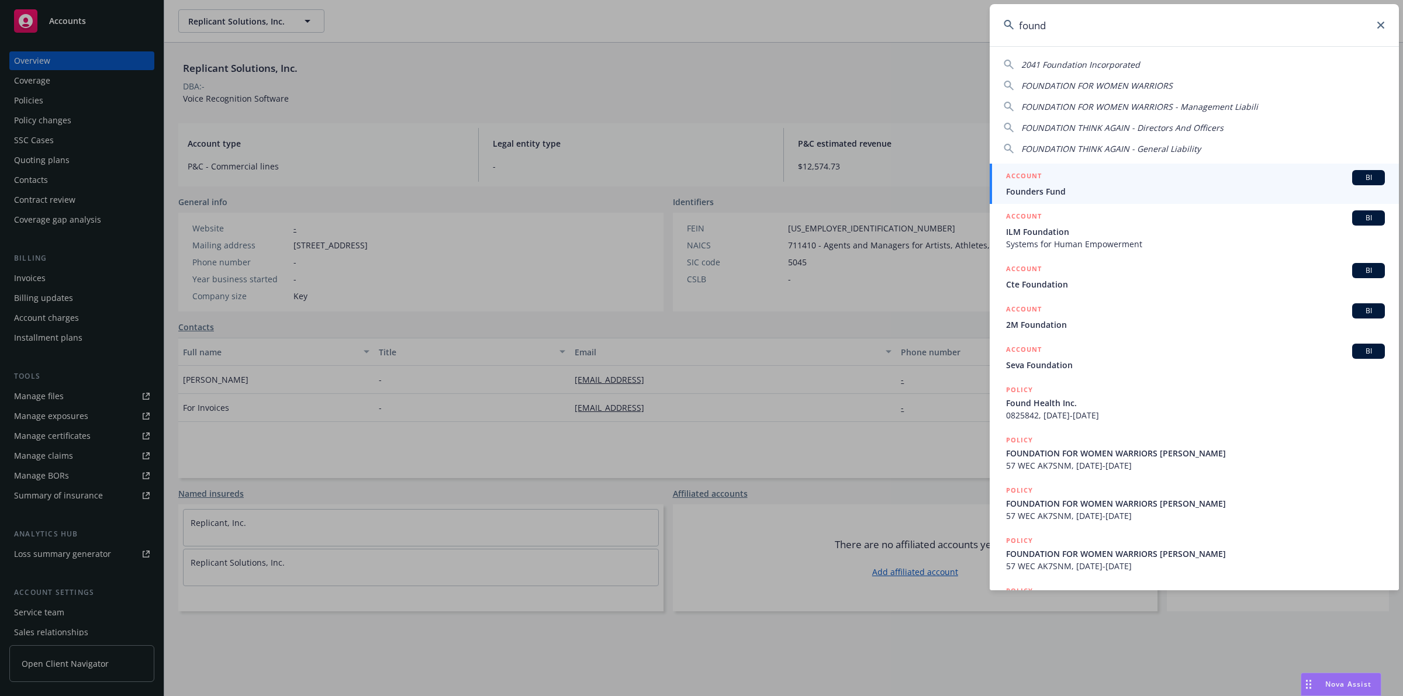
click at [699, 32] on input "found" at bounding box center [1194, 25] width 409 height 42
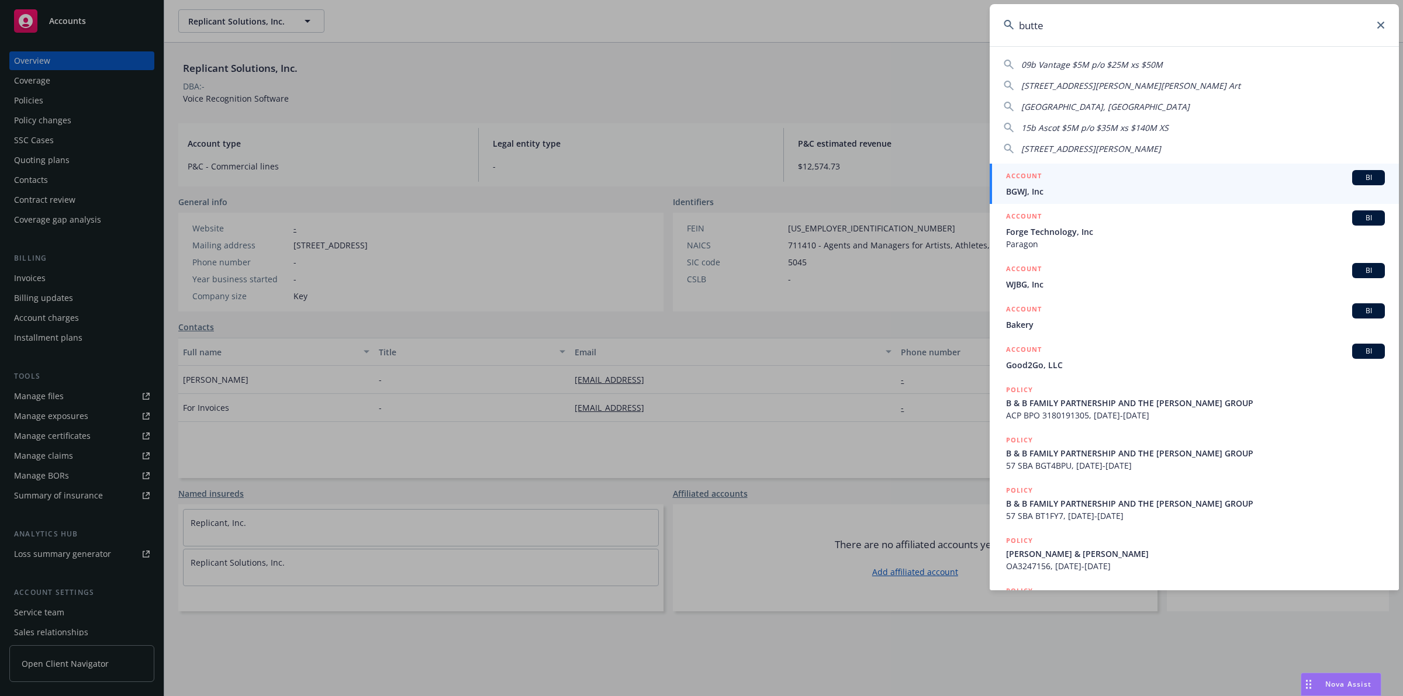
type input "butter"
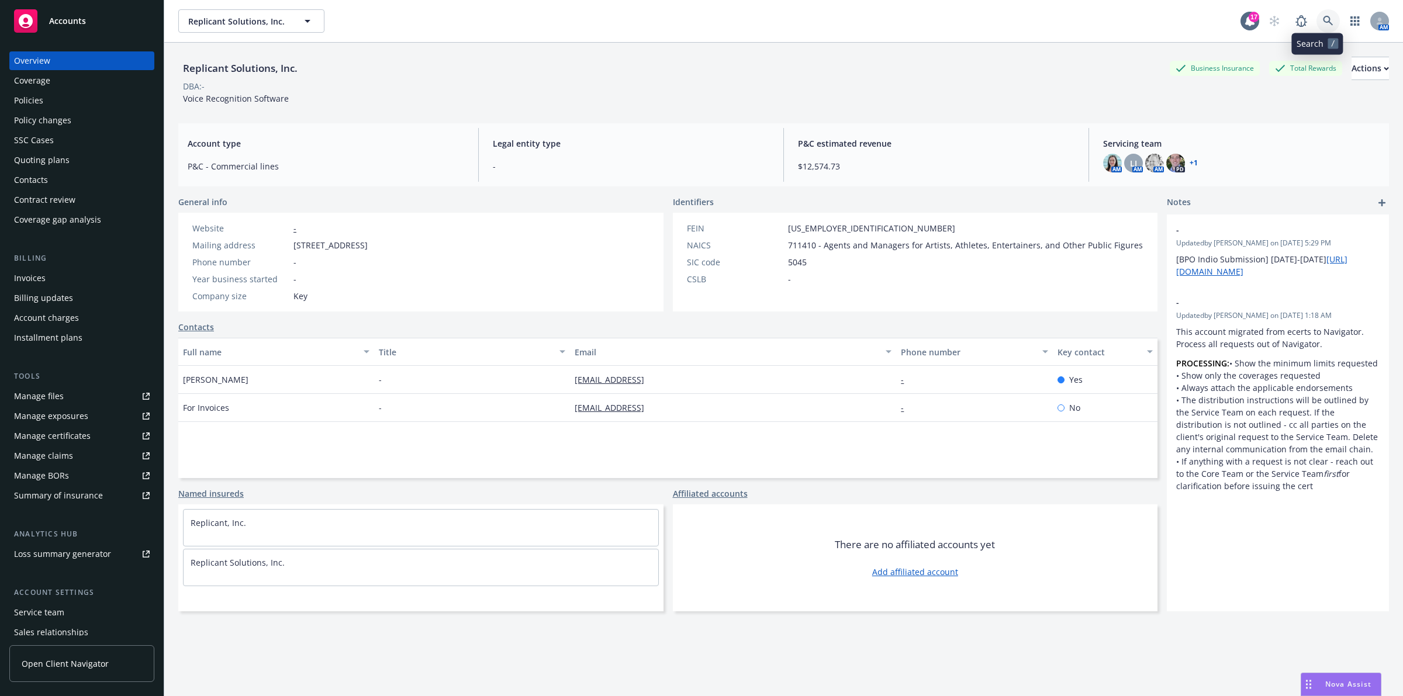
click at [699, 23] on icon at bounding box center [1328, 21] width 11 height 11
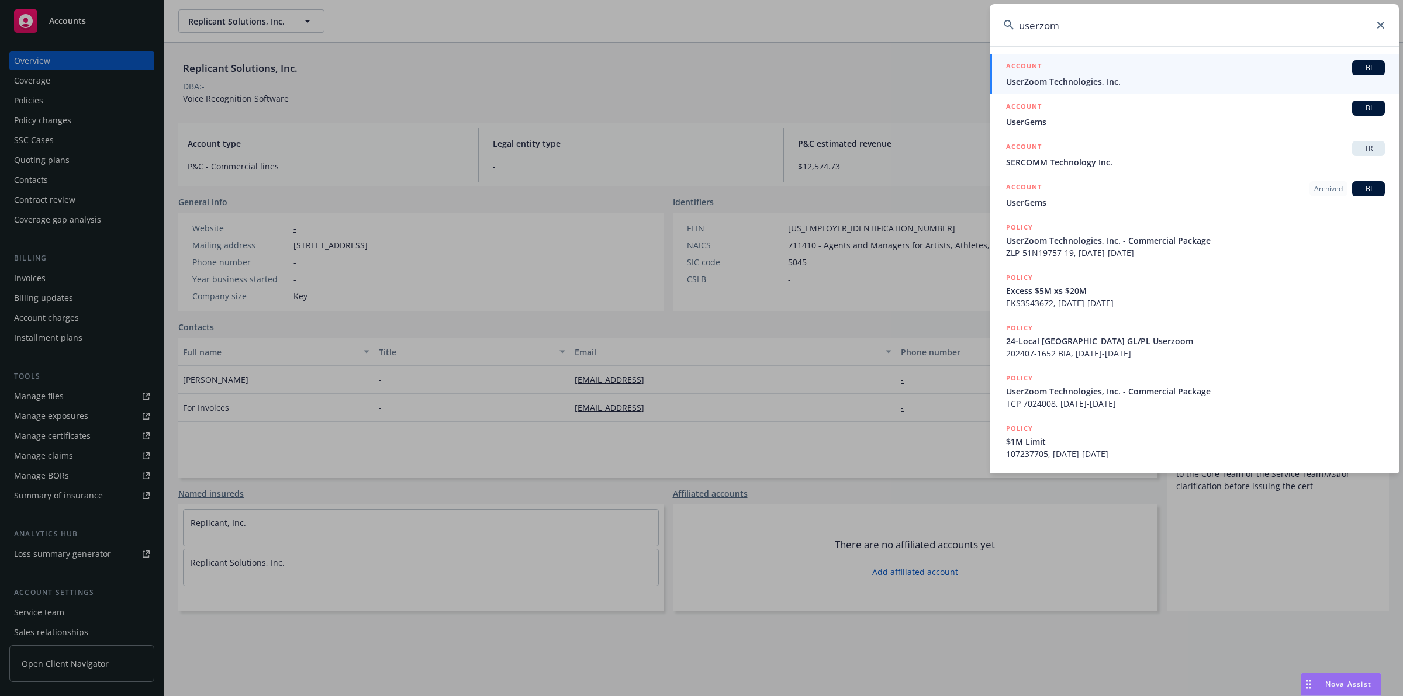
type input "userzom"
click at [699, 87] on span "UserZoom Technologies, Inc." at bounding box center [1195, 81] width 379 height 12
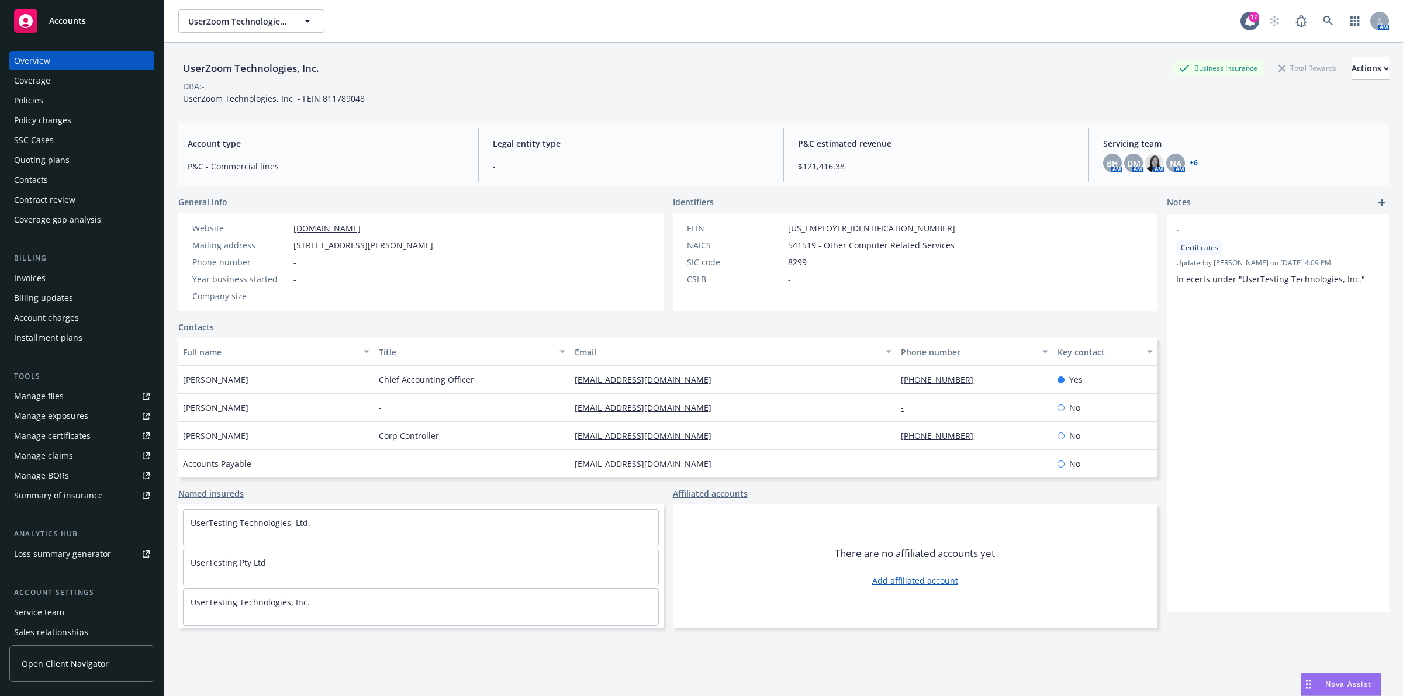
click at [80, 101] on div "Policies" at bounding box center [82, 100] width 136 height 19
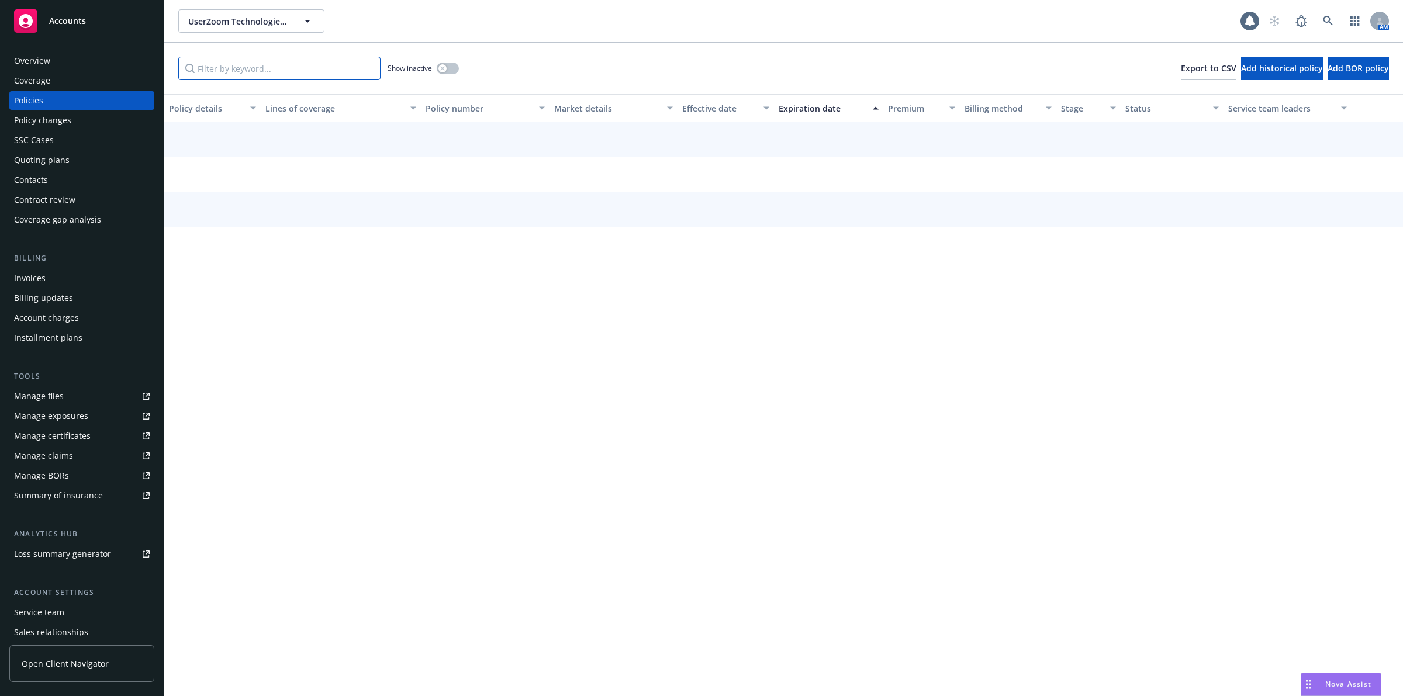
click at [253, 66] on input "Filter by keyword..." at bounding box center [279, 68] width 202 height 23
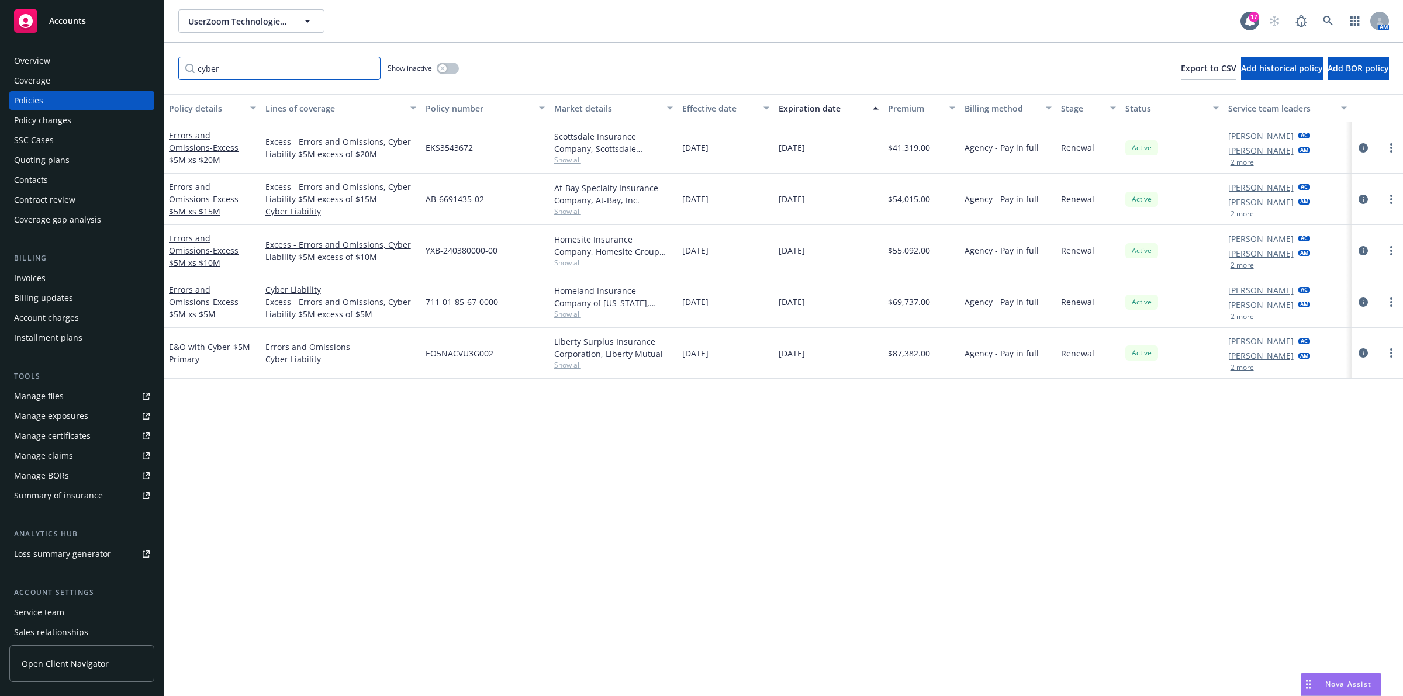
type input "cyber"
click at [236, 427] on div "Policy details Lines of coverage Policy number Market details Effective date Ex…" at bounding box center [783, 395] width 1239 height 602
click at [175, 367] on div "E&O with Cyber - $5M Primary" at bounding box center [212, 353] width 96 height 51
click at [699, 476] on div "Policy details Lines of coverage Policy number Market details Effective date Ex…" at bounding box center [783, 395] width 1239 height 602
click at [184, 363] on span "- $5M Primary" at bounding box center [209, 352] width 81 height 23
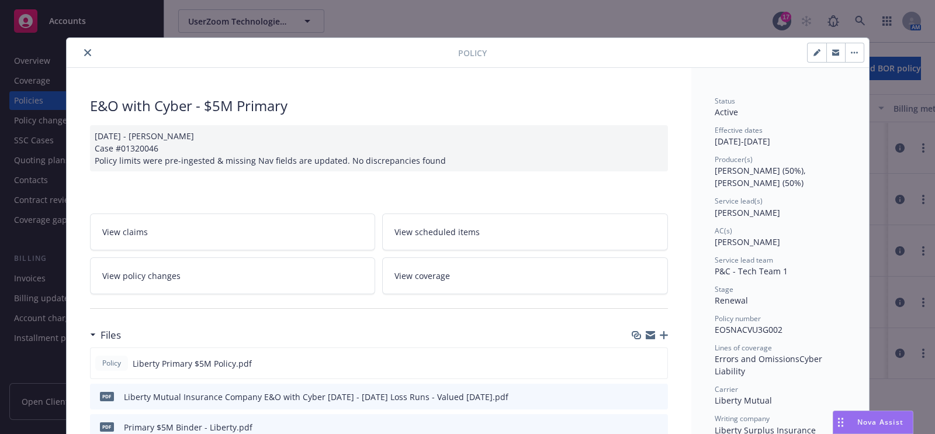
scroll to position [1202, 0]
click at [73, 58] on div at bounding box center [264, 53] width 387 height 14
click at [85, 57] on button "close" at bounding box center [88, 53] width 14 height 14
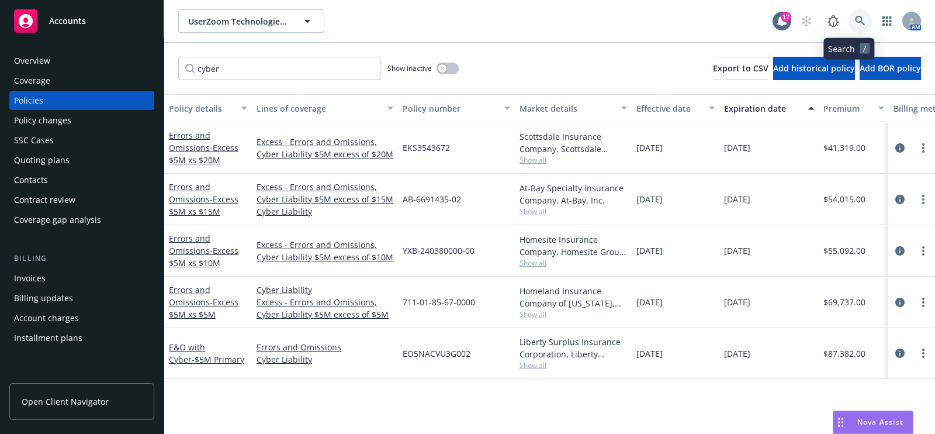
click at [699, 25] on icon at bounding box center [860, 21] width 11 height 11
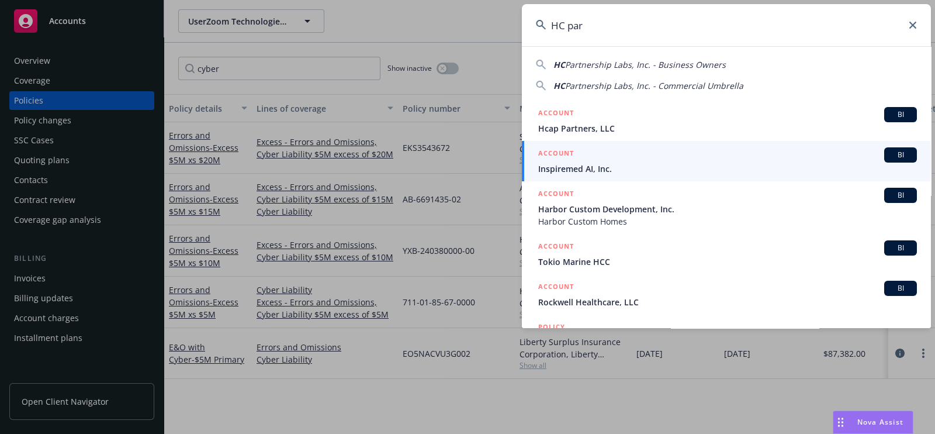
type input "HC par"
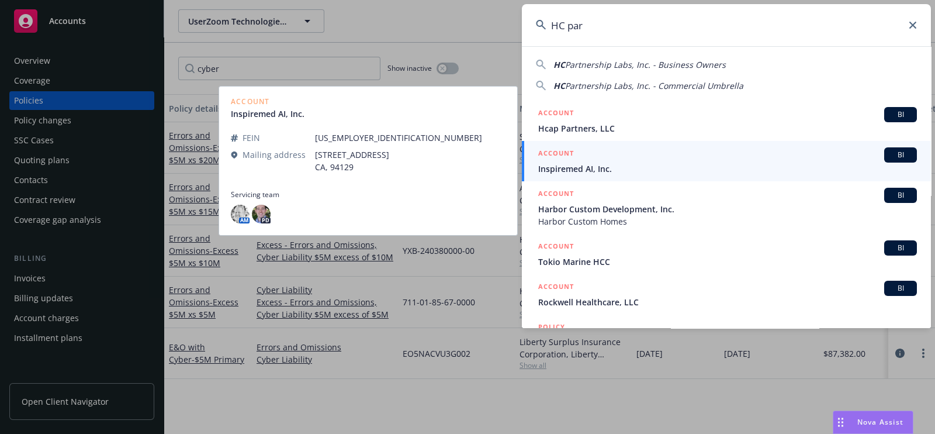
click at [699, 171] on span "Inspiremed AI, Inc." at bounding box center [727, 169] width 379 height 12
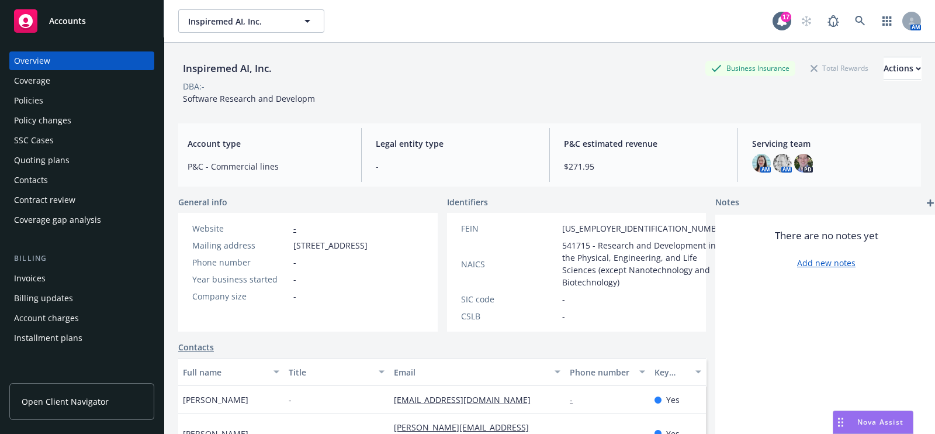
click at [86, 95] on div "Policies" at bounding box center [82, 100] width 136 height 19
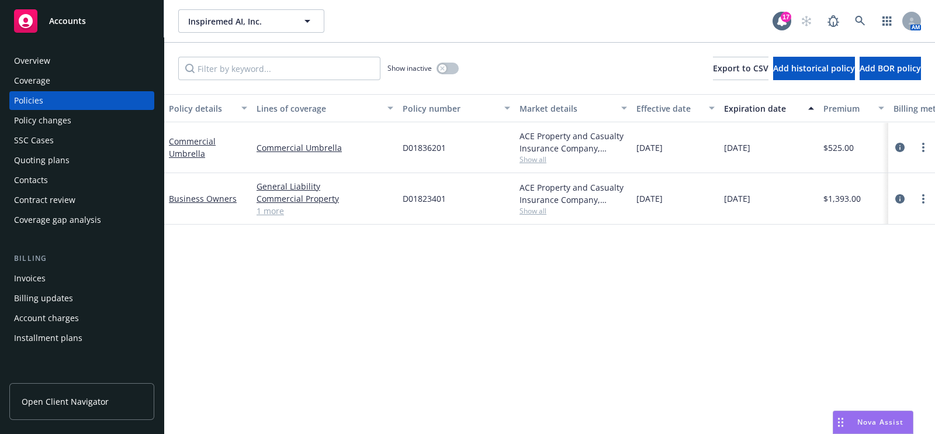
click at [88, 63] on div "Overview" at bounding box center [82, 60] width 136 height 19
